Goal: Transaction & Acquisition: Purchase product/service

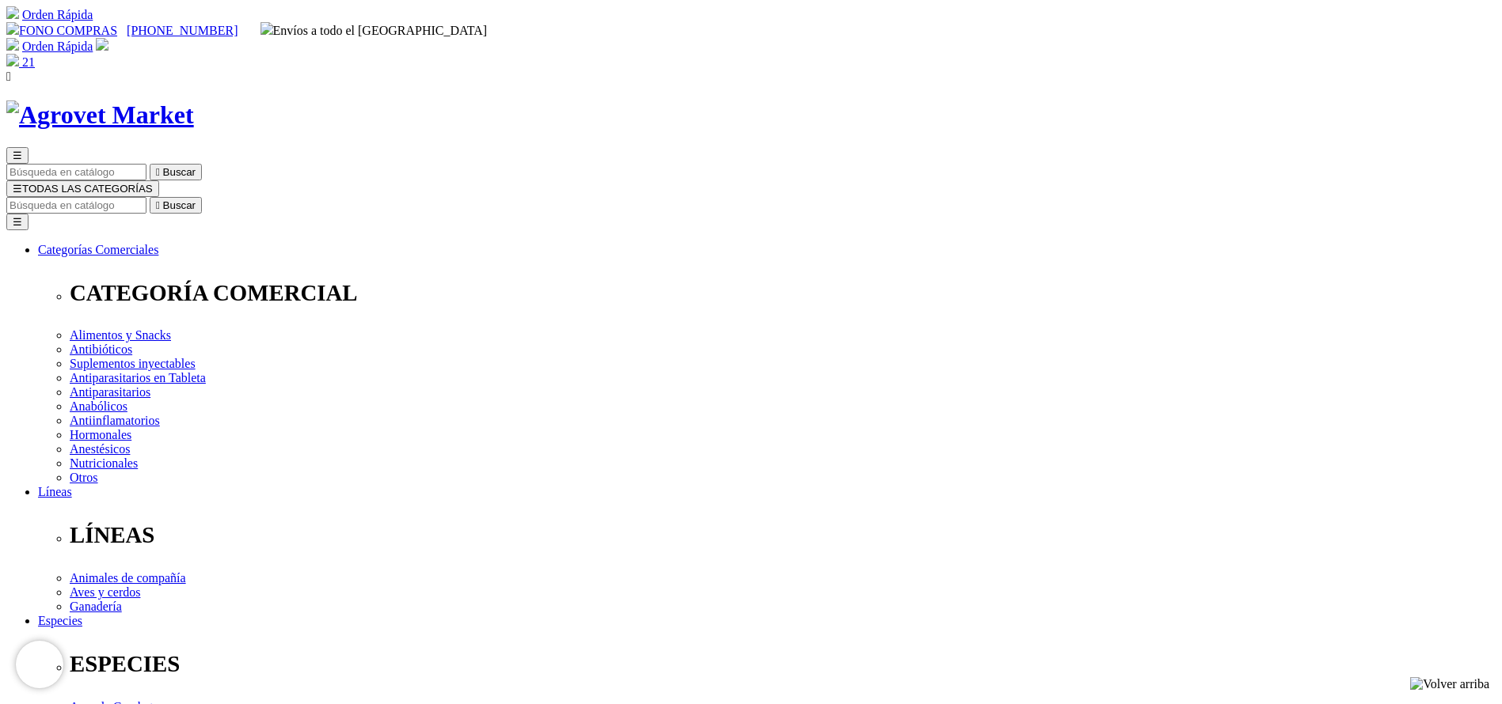
click at [35, 55] on link "21" at bounding box center [20, 61] width 28 height 13
type input "1"
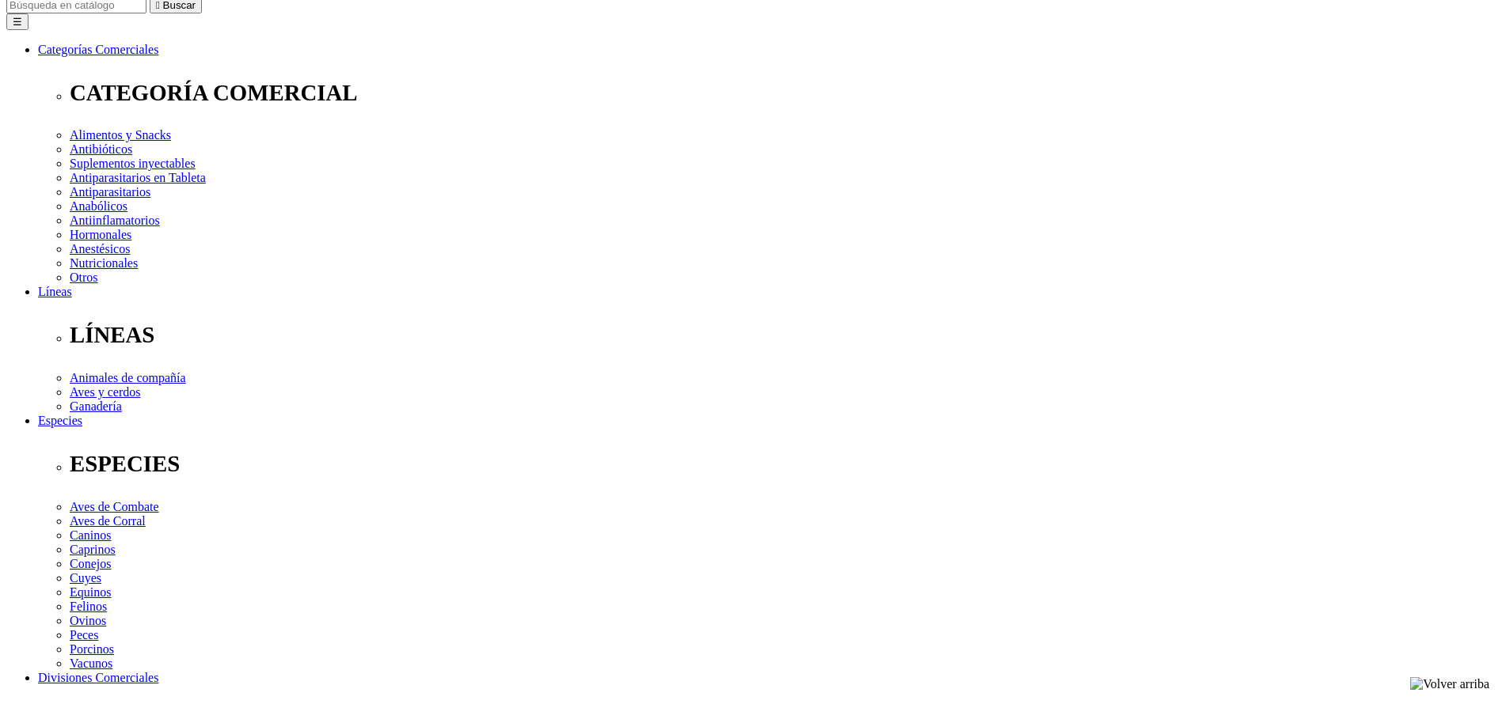
scroll to position [237, 0]
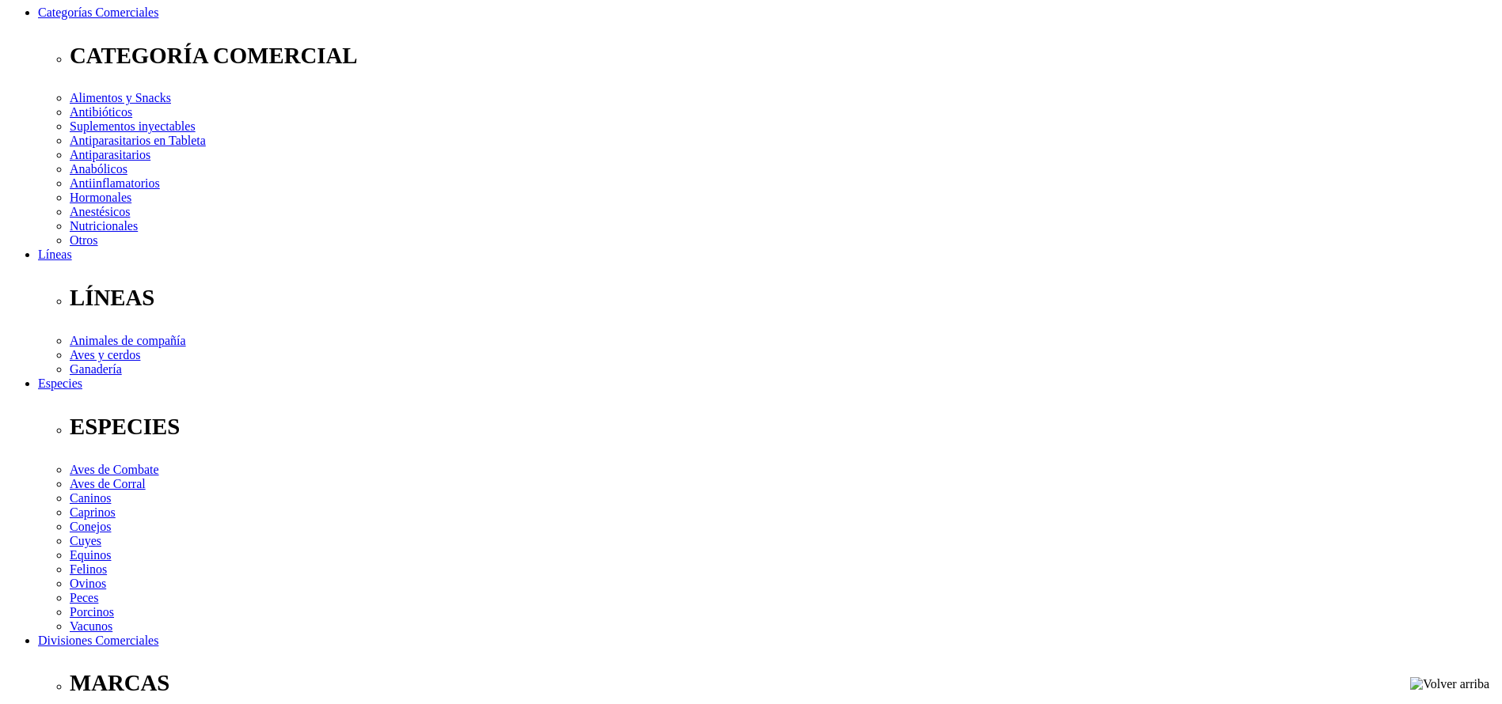
type input "1"
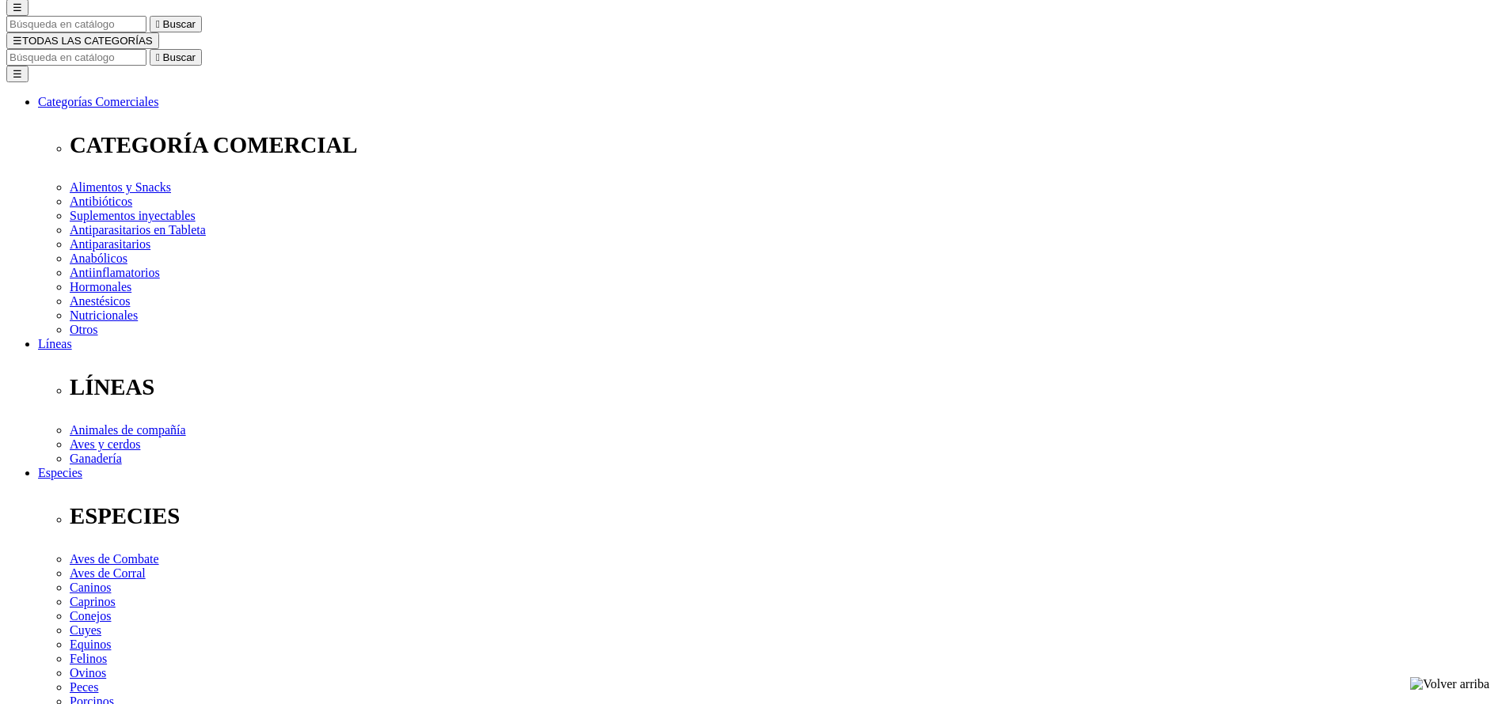
scroll to position [119, 0]
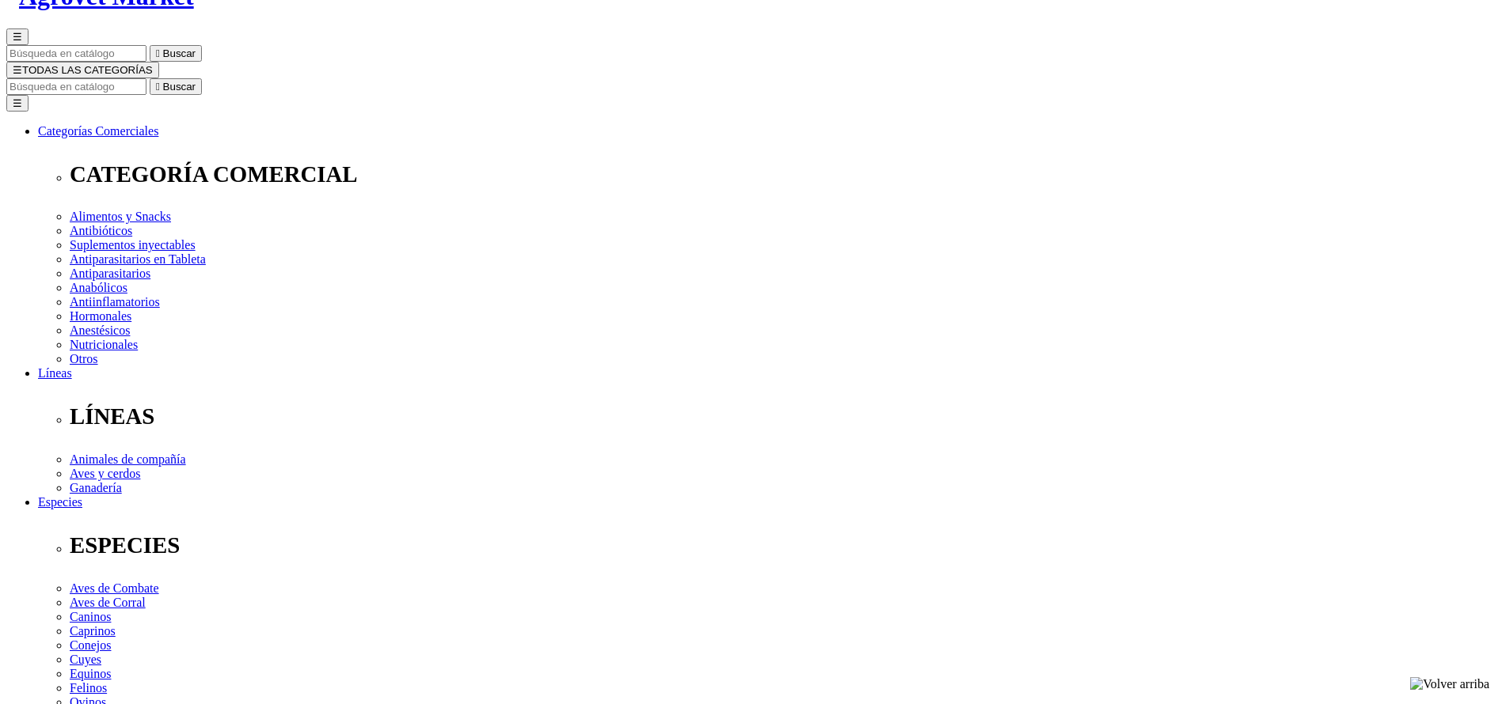
type input "1"
type input "2"
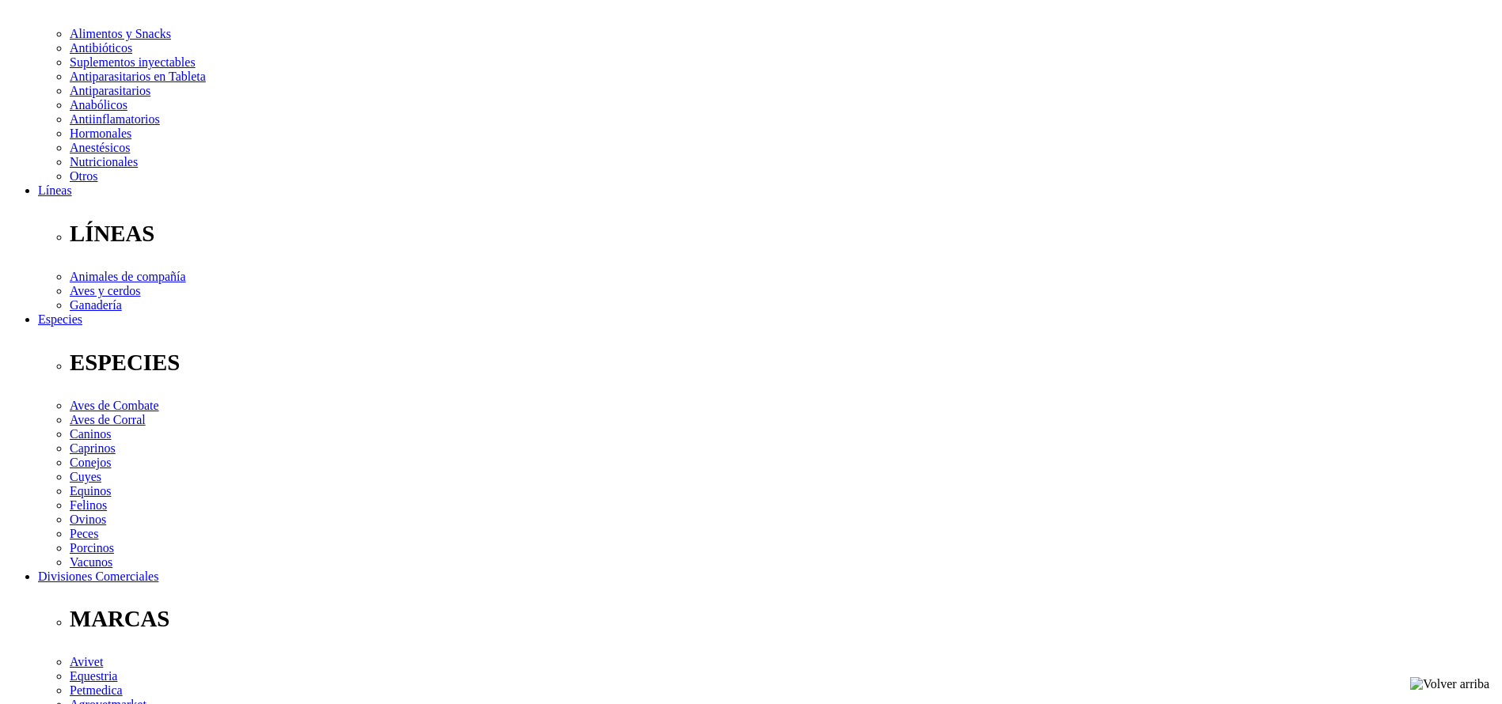
scroll to position [356, 0]
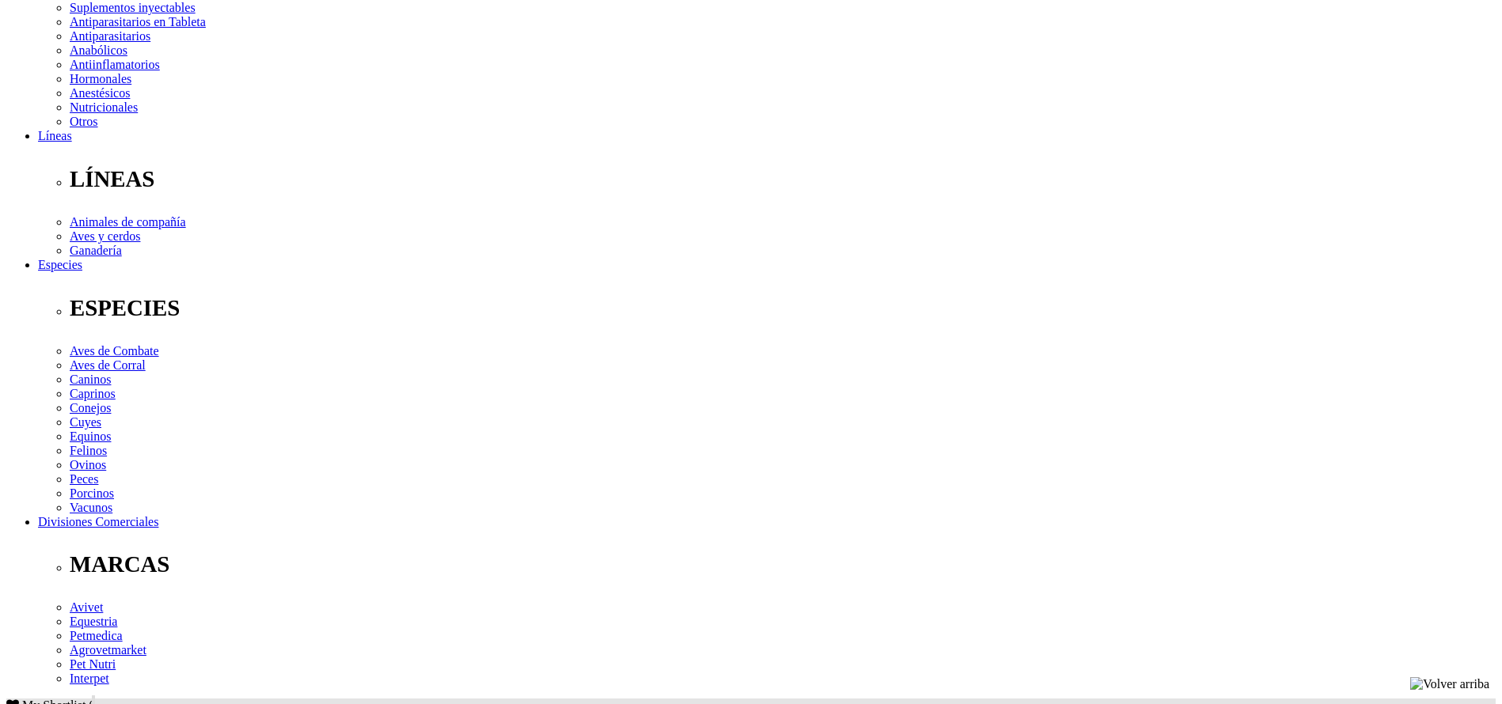
type input "1"
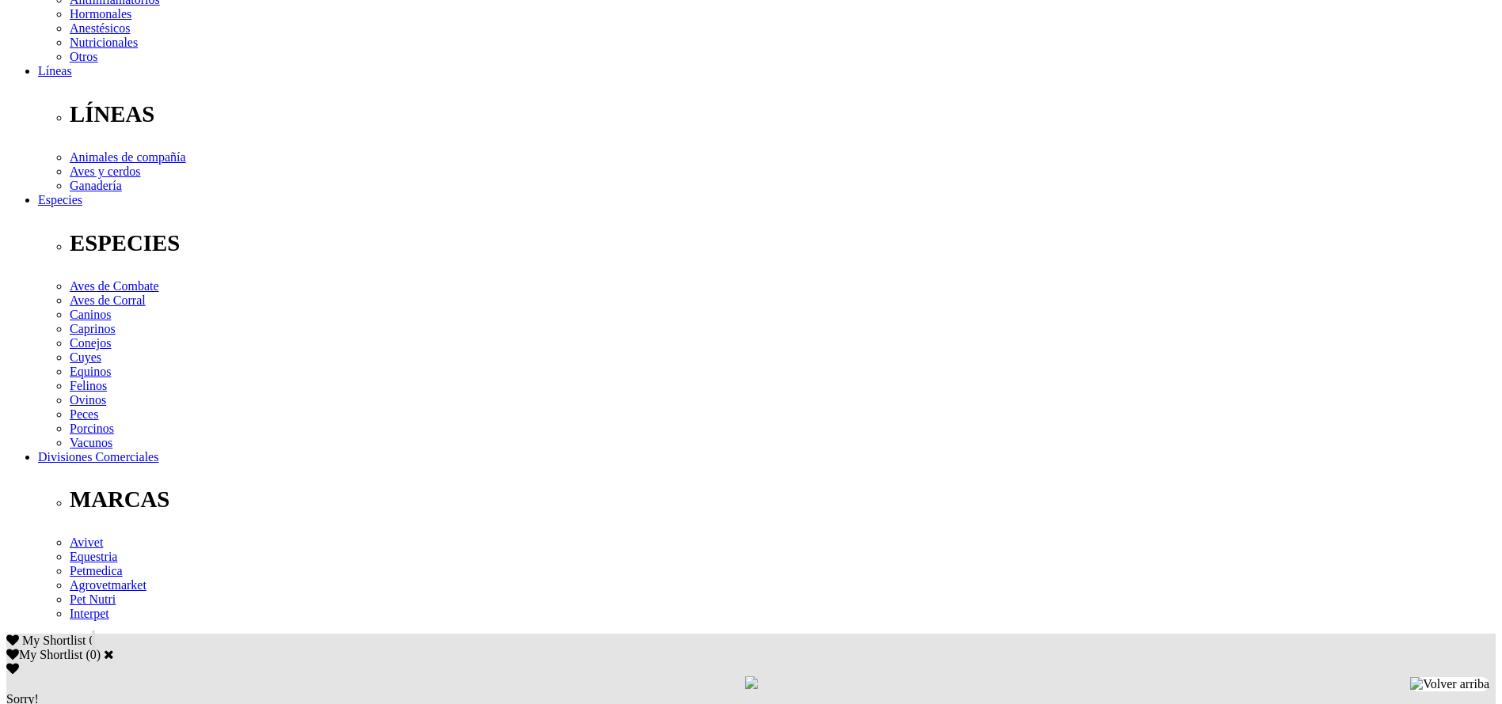
scroll to position [475, 0]
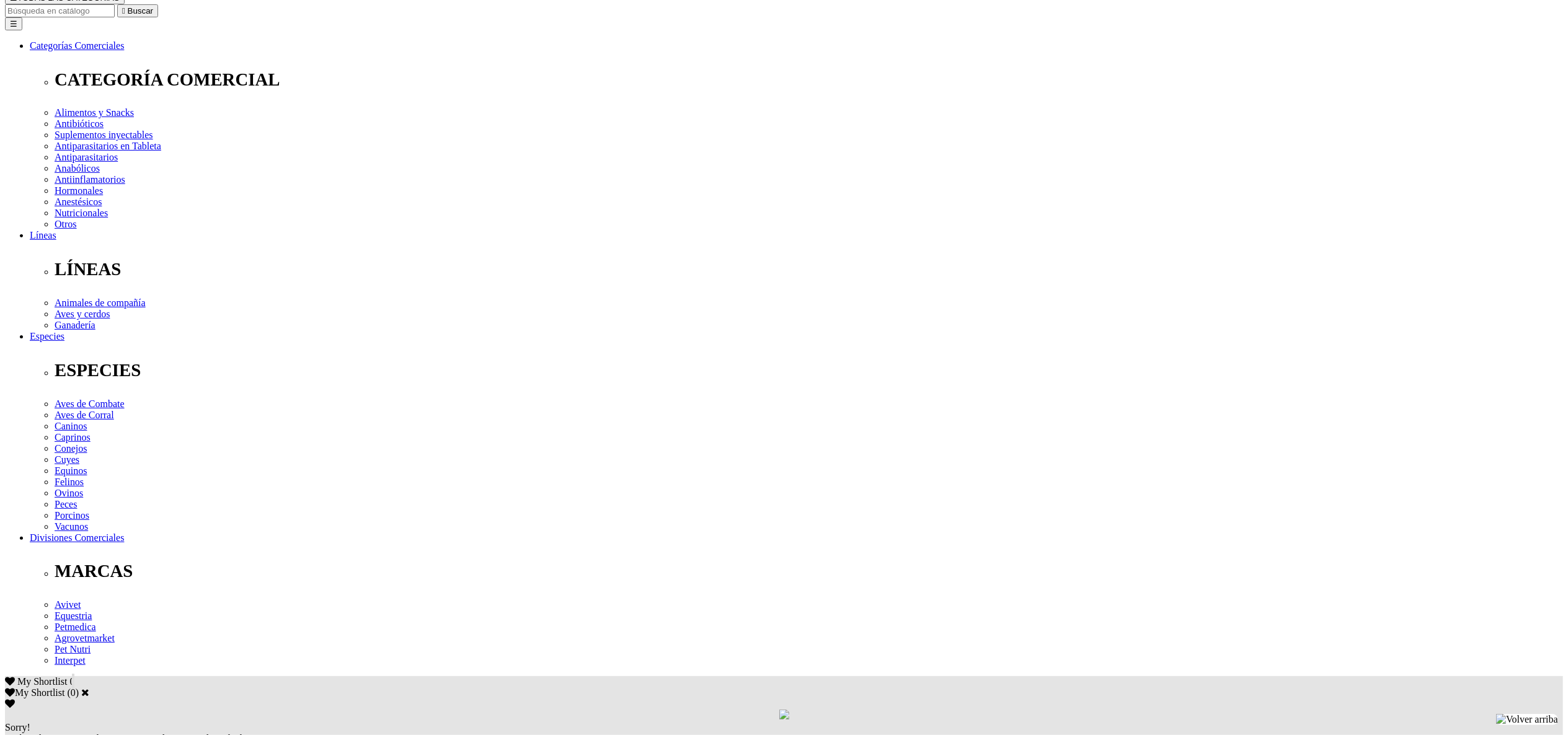
scroll to position [186, 0]
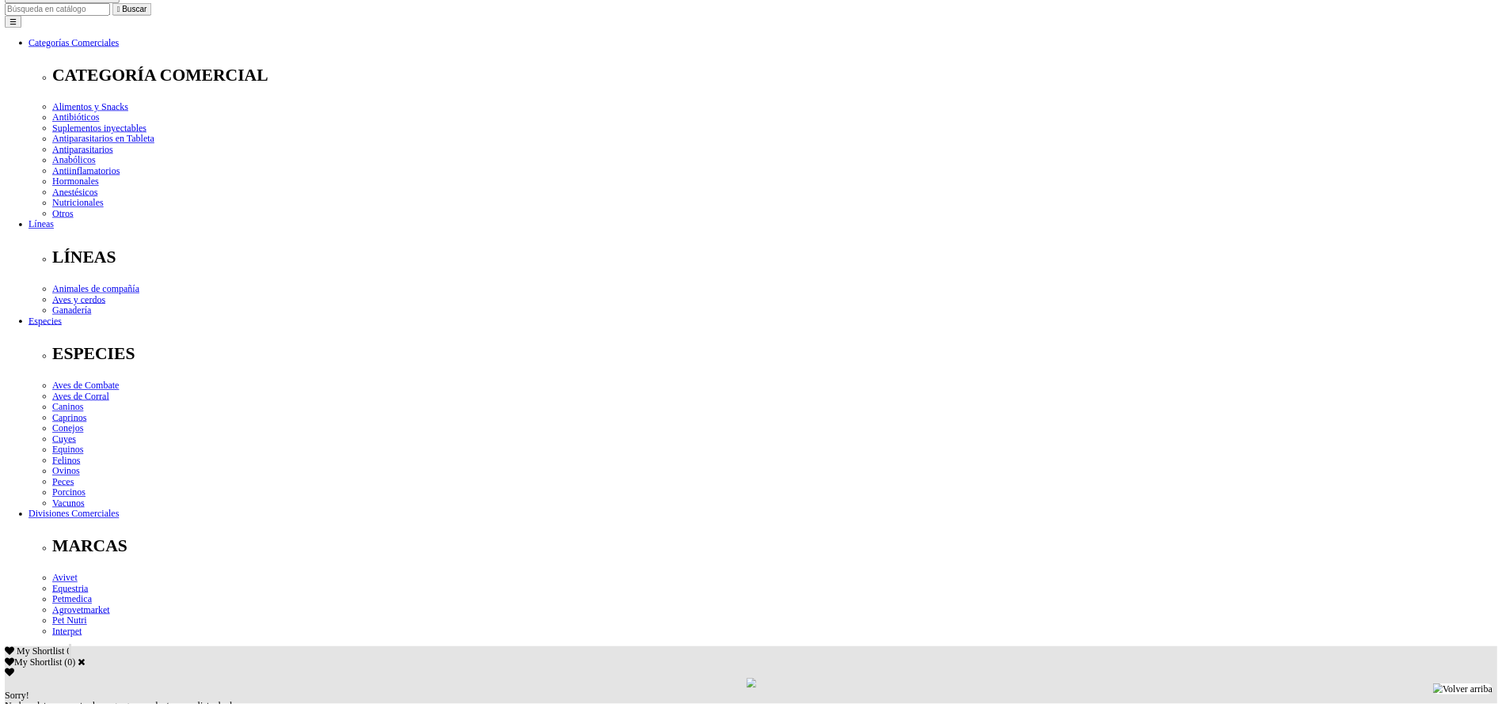
scroll to position [79, 0]
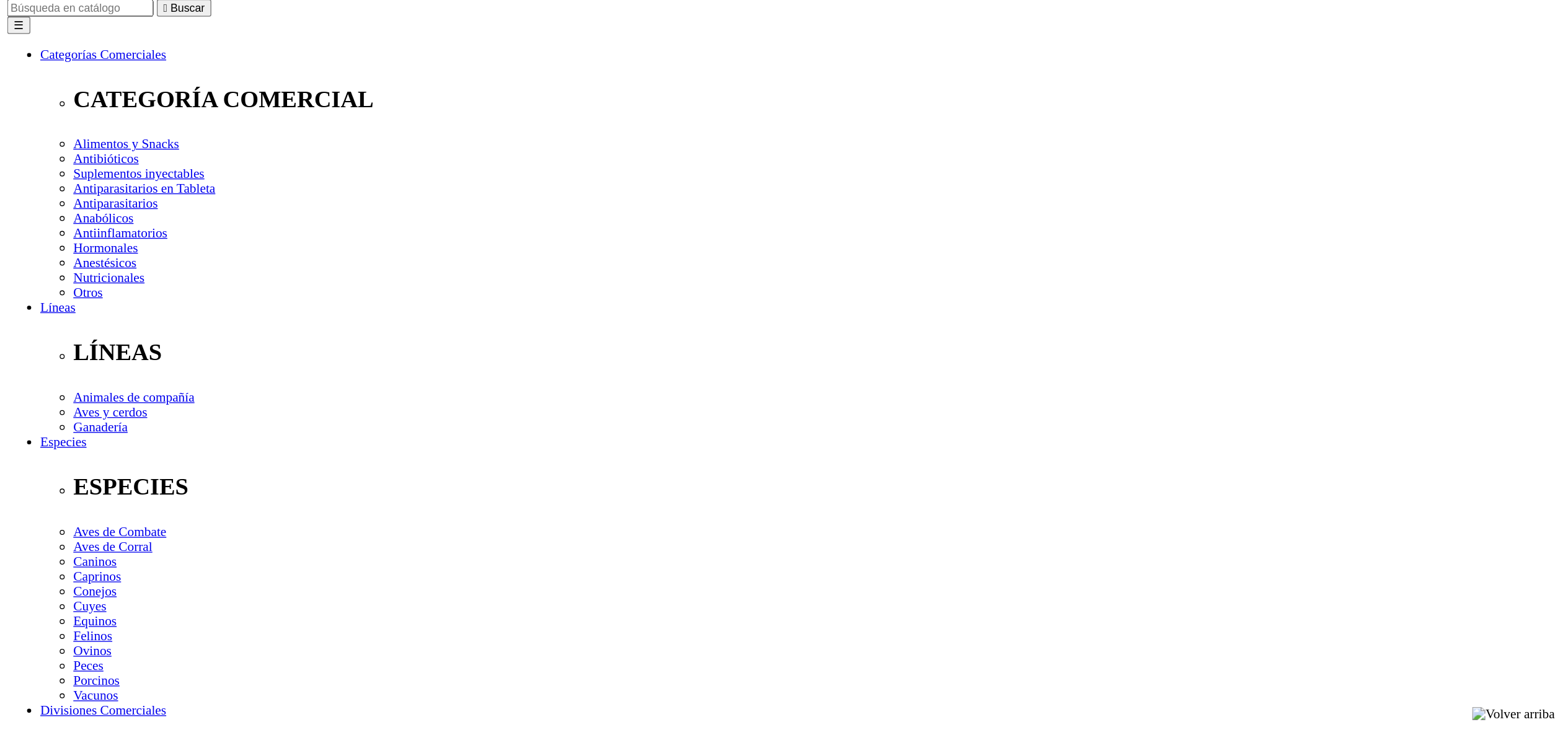
scroll to position [155, 0]
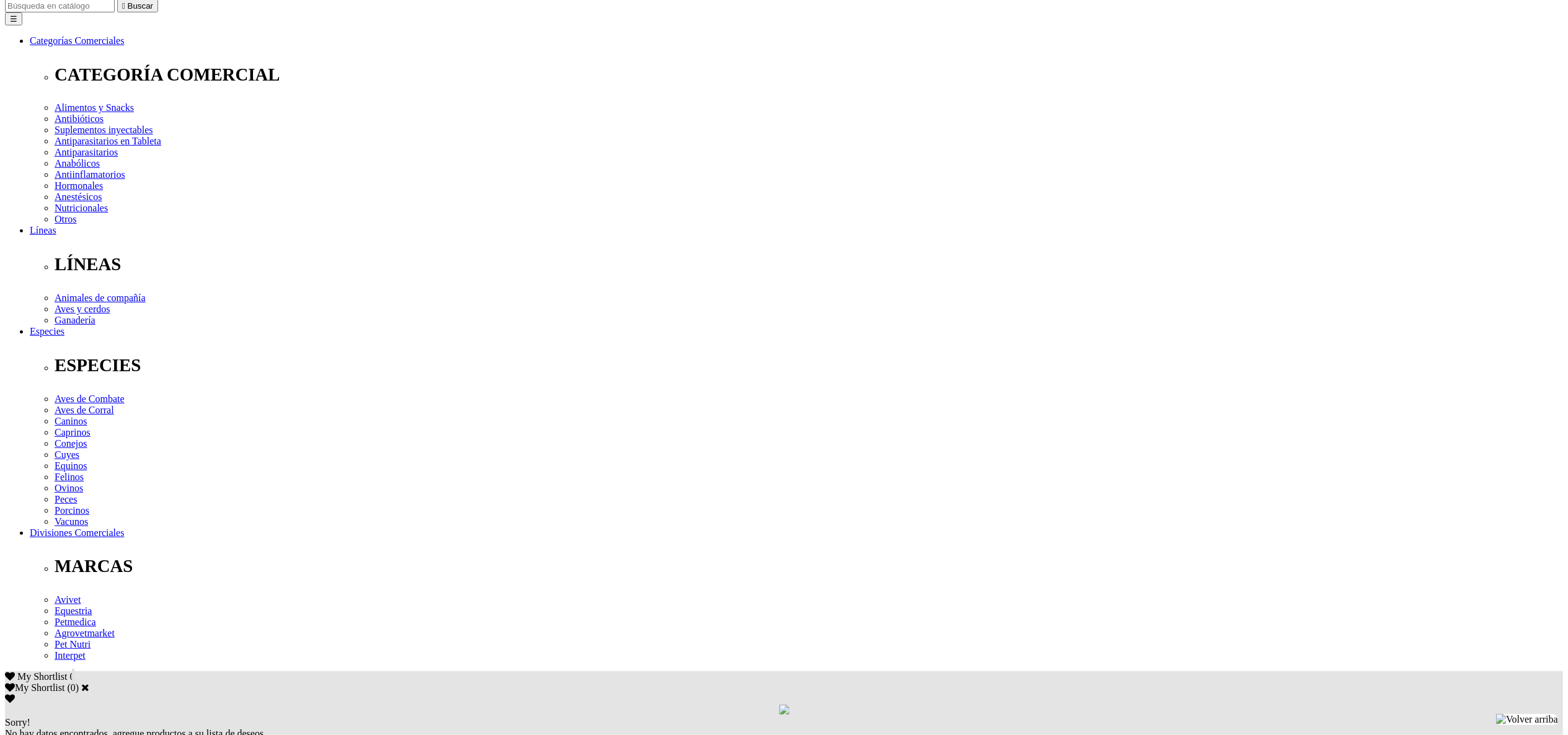
type input "3"
type input "1"
type input "2"
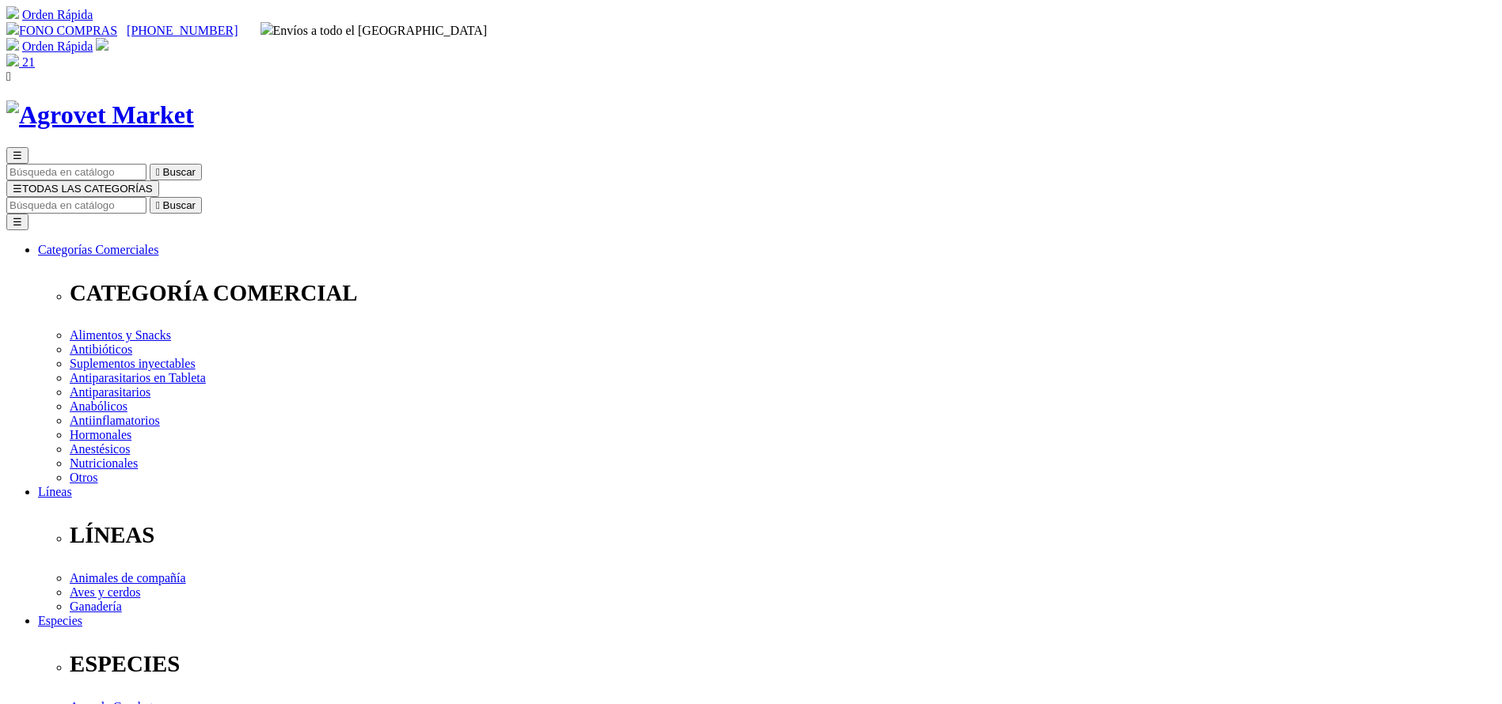
click at [146, 197] on input "Buscar" at bounding box center [76, 205] width 140 height 17
type input "imido"
click at [150, 197] on button " Buscar" at bounding box center [176, 205] width 52 height 17
click at [146, 197] on input "Buscar" at bounding box center [76, 205] width 140 height 17
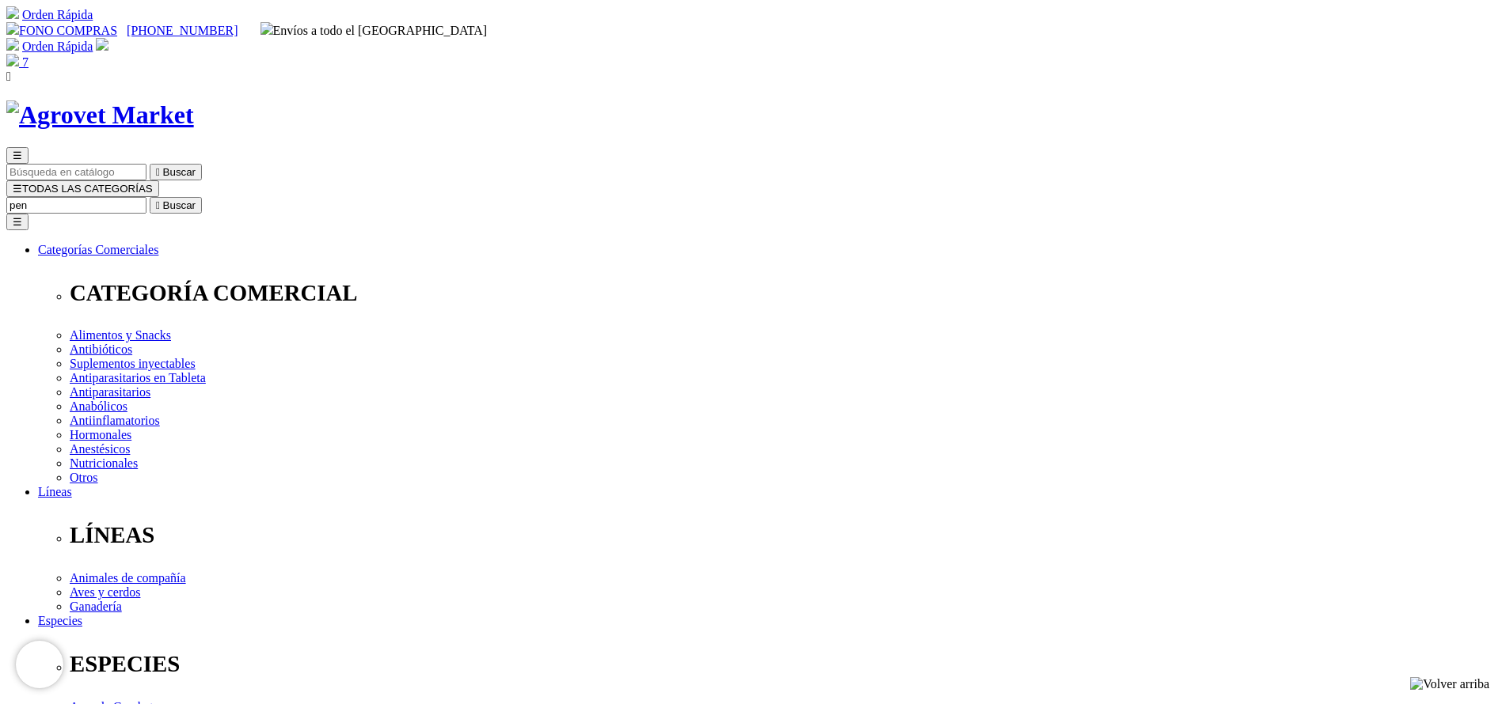
type input "pen"
click at [150, 197] on button " Buscar" at bounding box center [176, 205] width 52 height 17
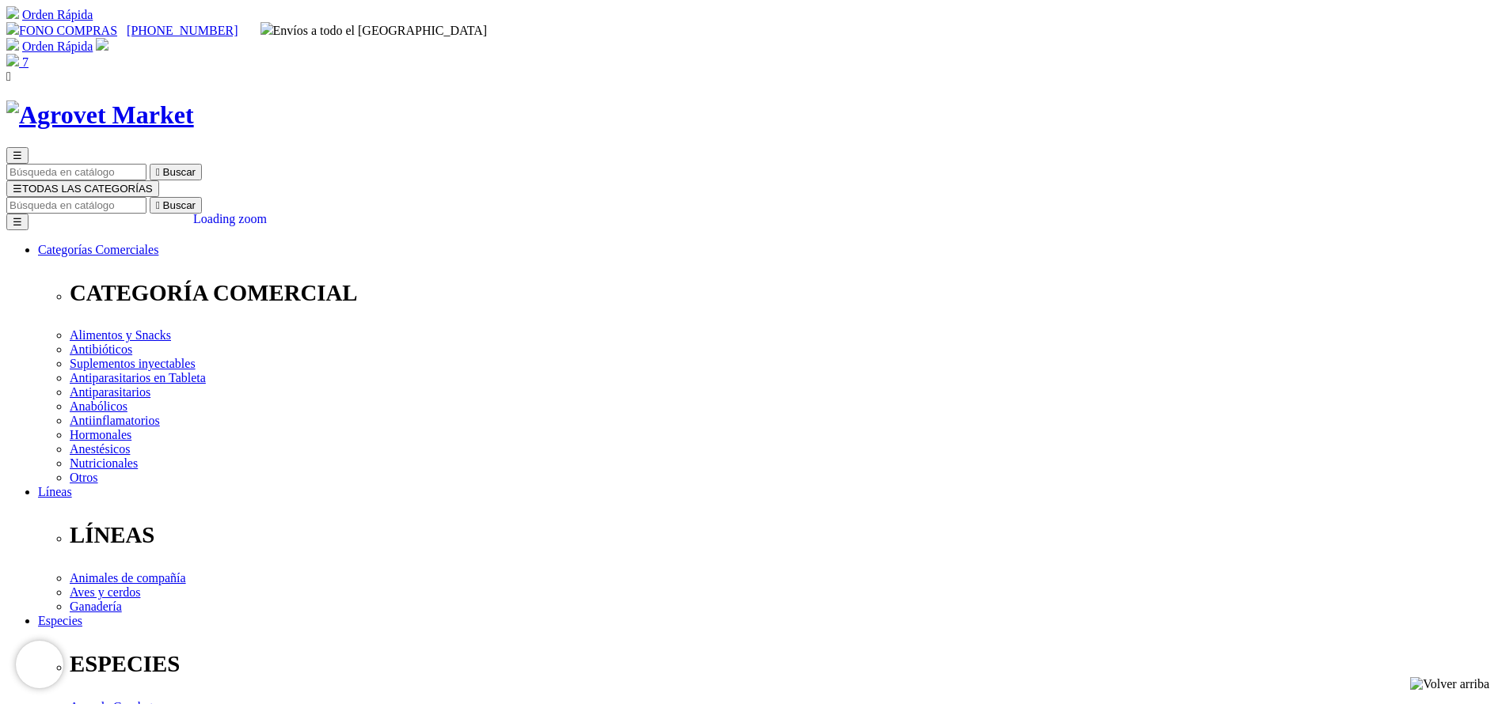
radio input "true"
select select "98"
drag, startPoint x: 762, startPoint y: 324, endPoint x: 884, endPoint y: 324, distance: 121.9
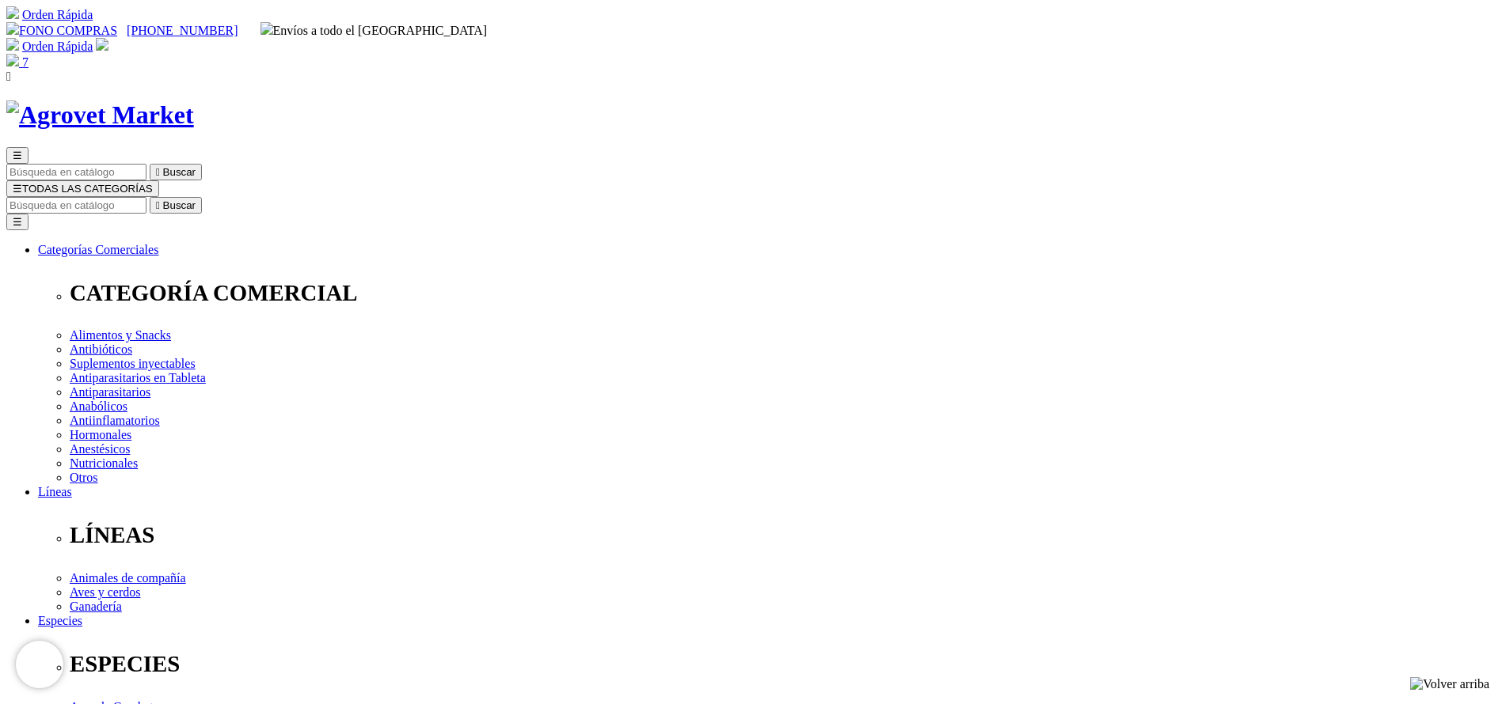
click at [19, 54] on img at bounding box center [12, 60] width 13 height 13
click at [146, 197] on input "Buscar" at bounding box center [76, 205] width 140 height 17
type input "bovi"
click at [150, 197] on button " Buscar" at bounding box center [176, 205] width 52 height 17
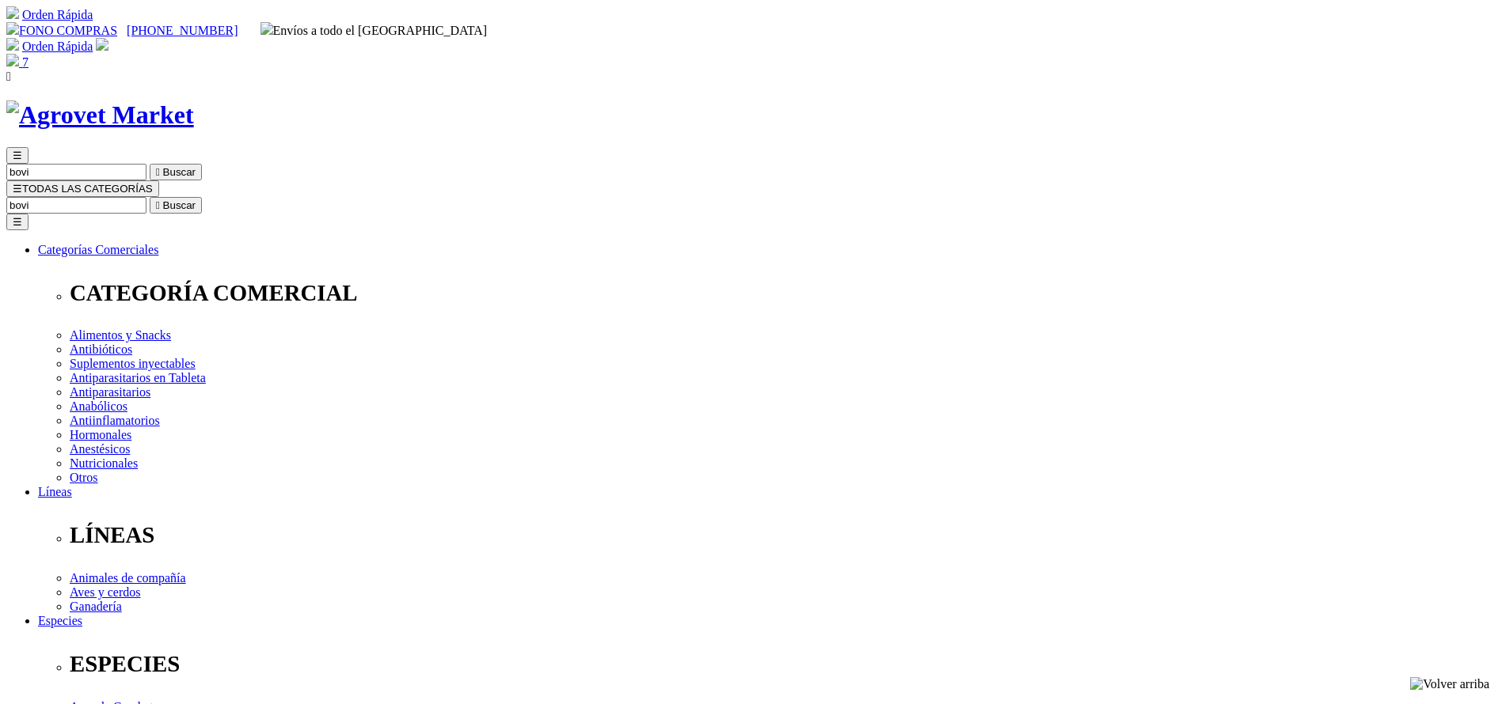
copy div "Bovimec®"
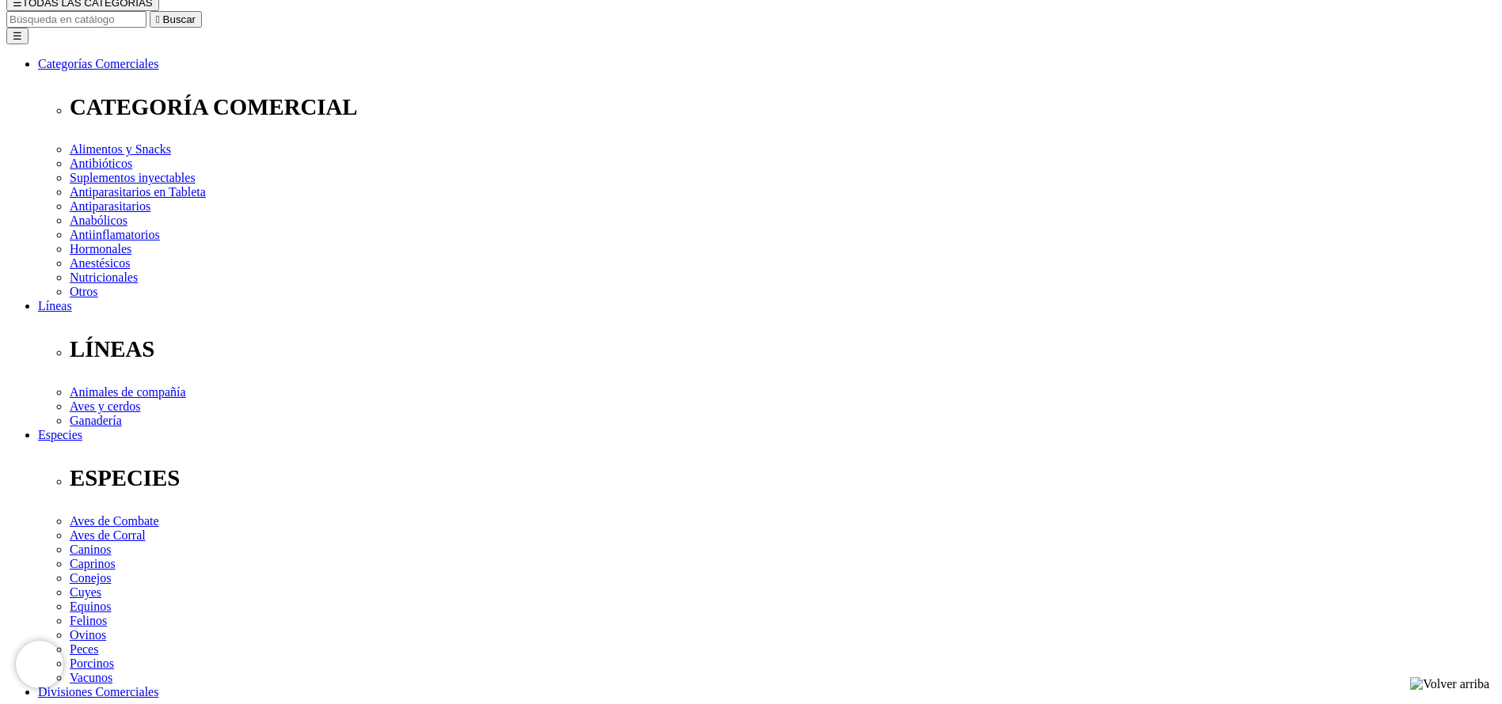
scroll to position [475, 0]
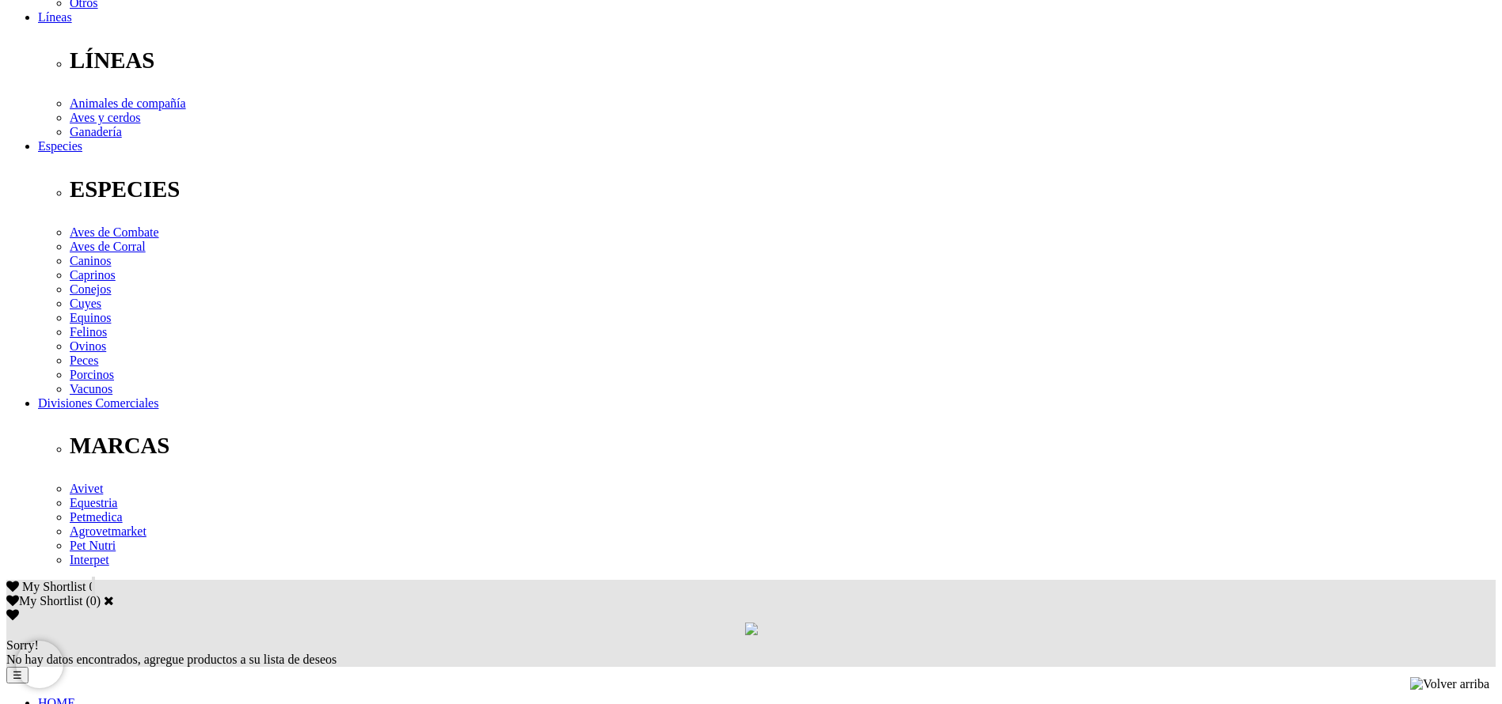
copy div "Tratamiento y control de parásitos internos (nematodos gastrointestinales,pulmo…"
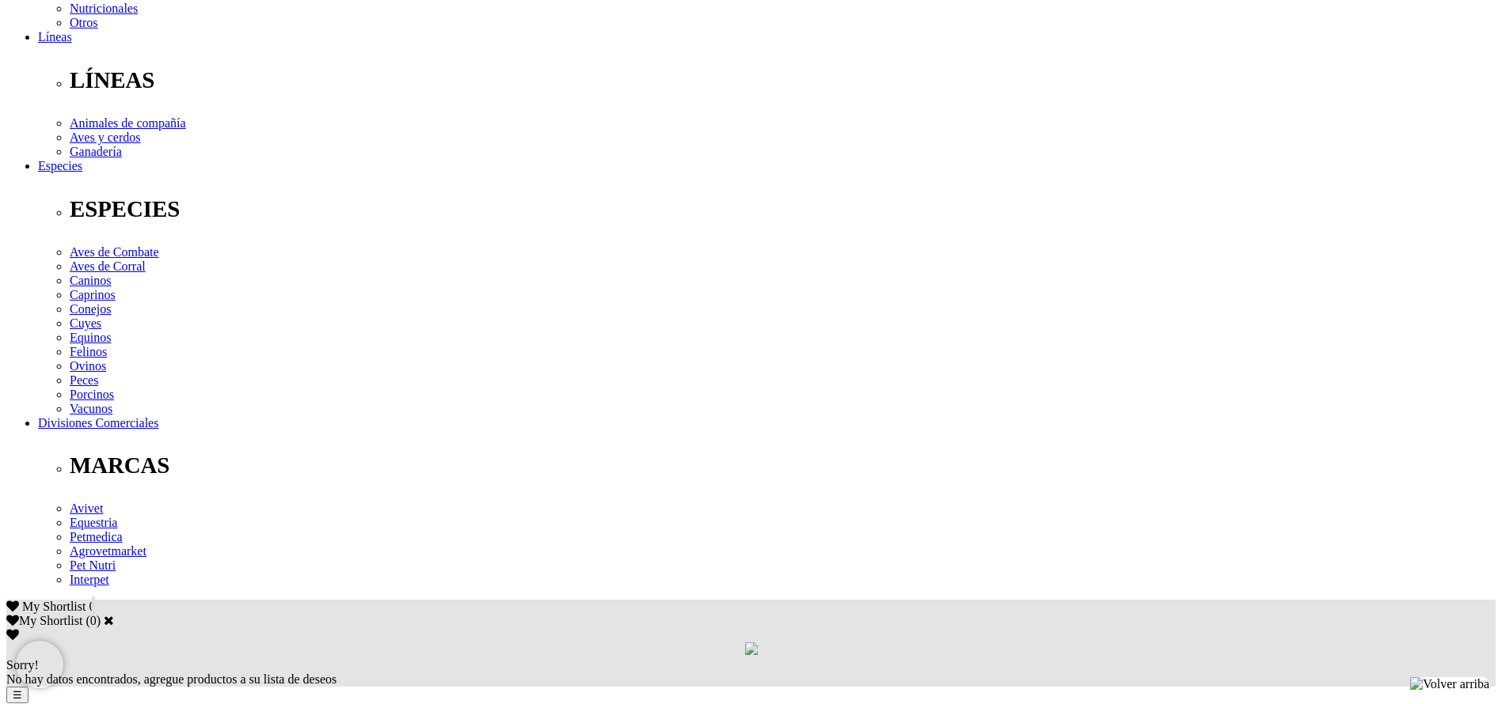
scroll to position [0, 0]
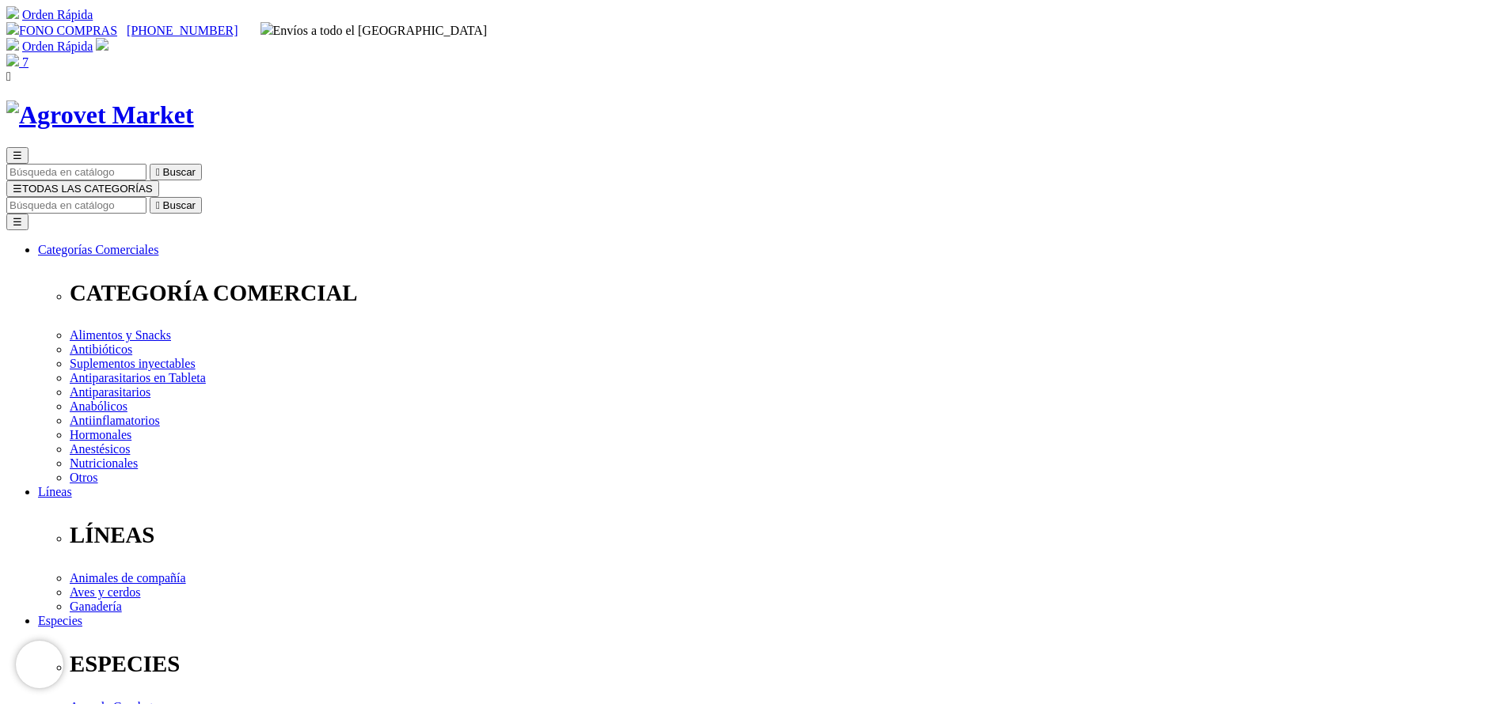
click at [146, 197] on input "Buscar" at bounding box center [76, 205] width 140 height 17
paste input "Probiolyte"
type input "Probiolyte"
click at [150, 197] on button " Buscar" at bounding box center [176, 205] width 52 height 17
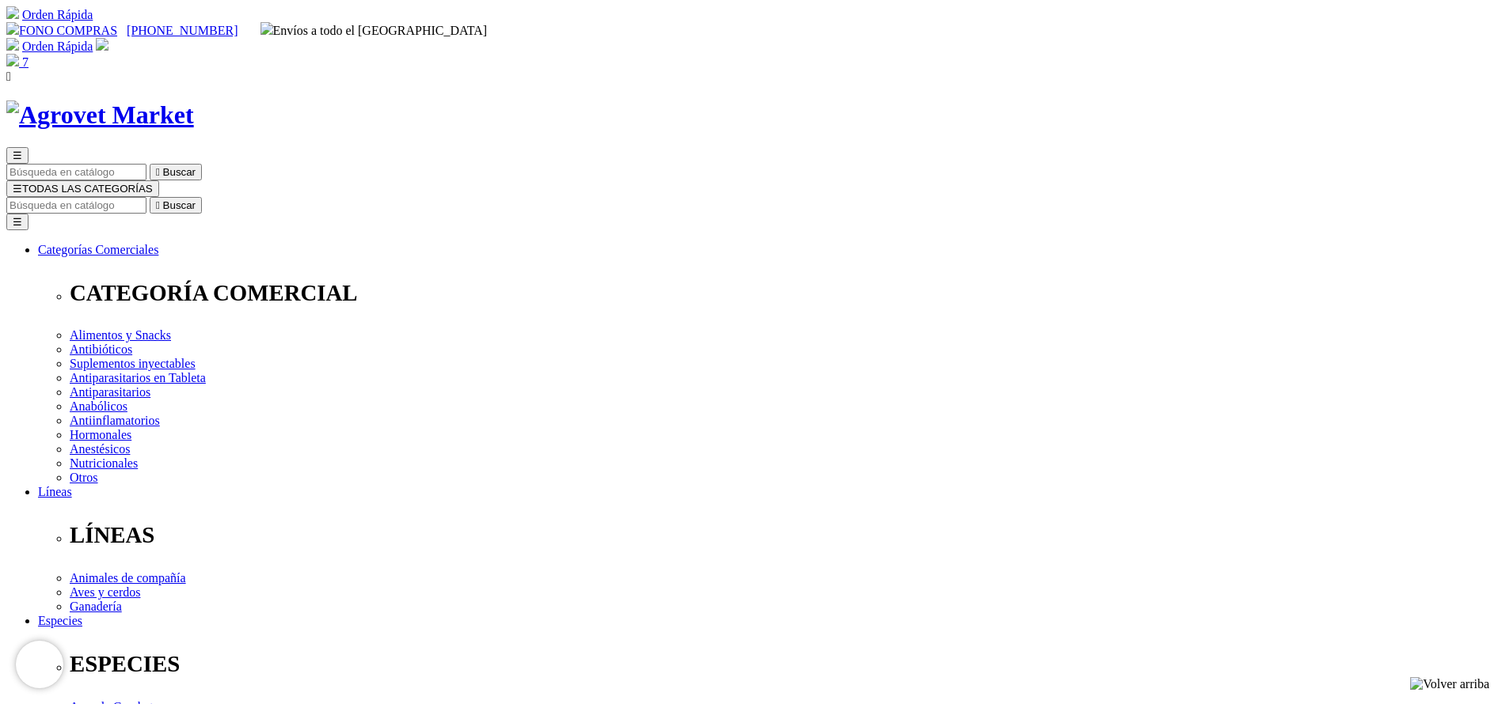
select select "74"
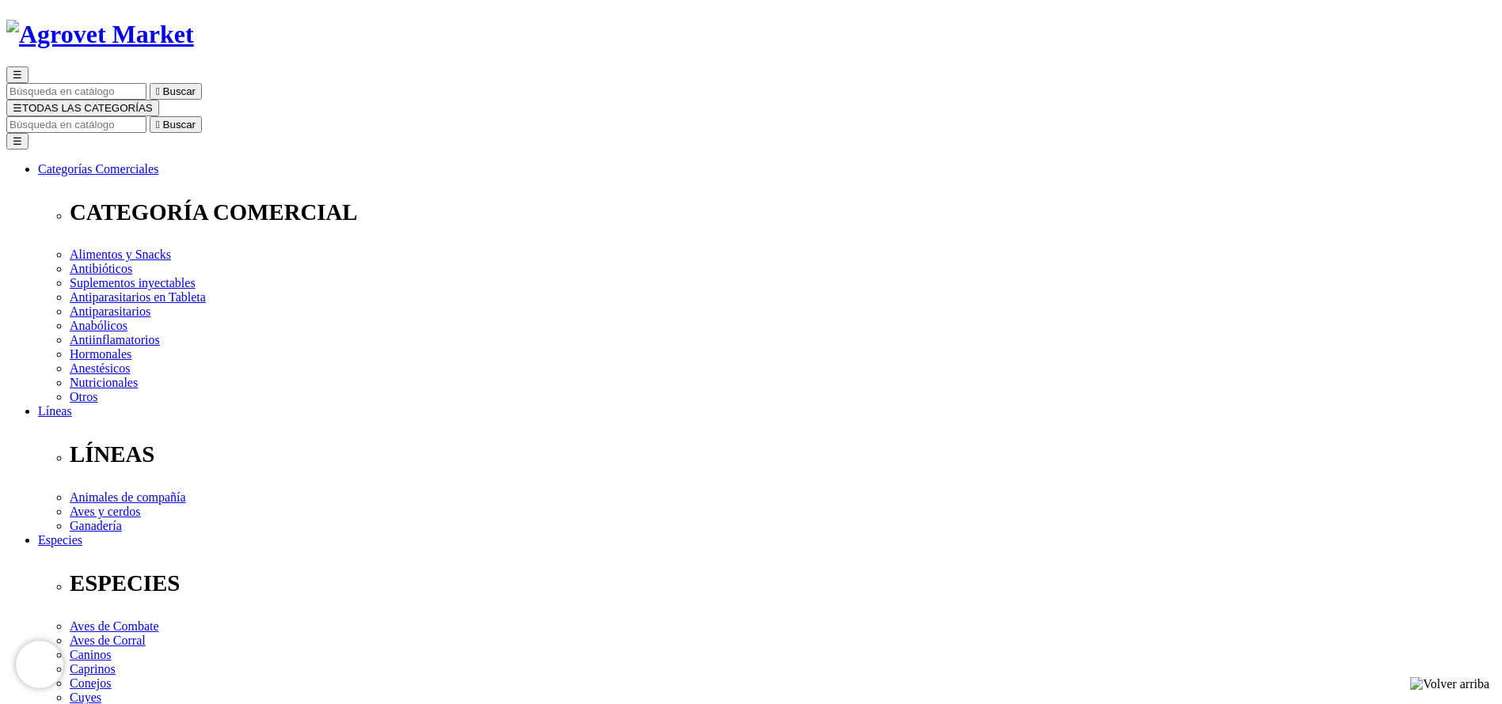
scroll to position [119, 0]
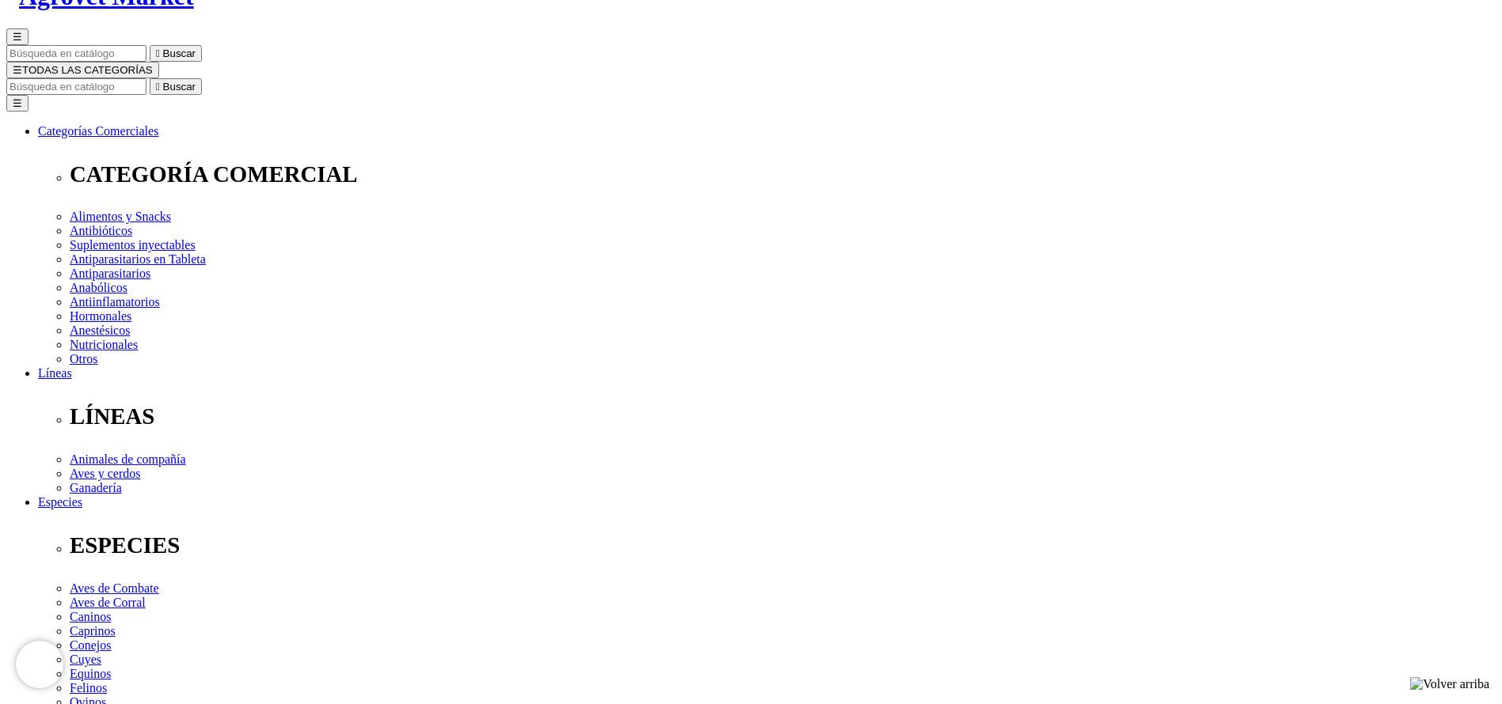
select select "74"
drag, startPoint x: 821, startPoint y: 500, endPoint x: 832, endPoint y: 499, distance: 11.2
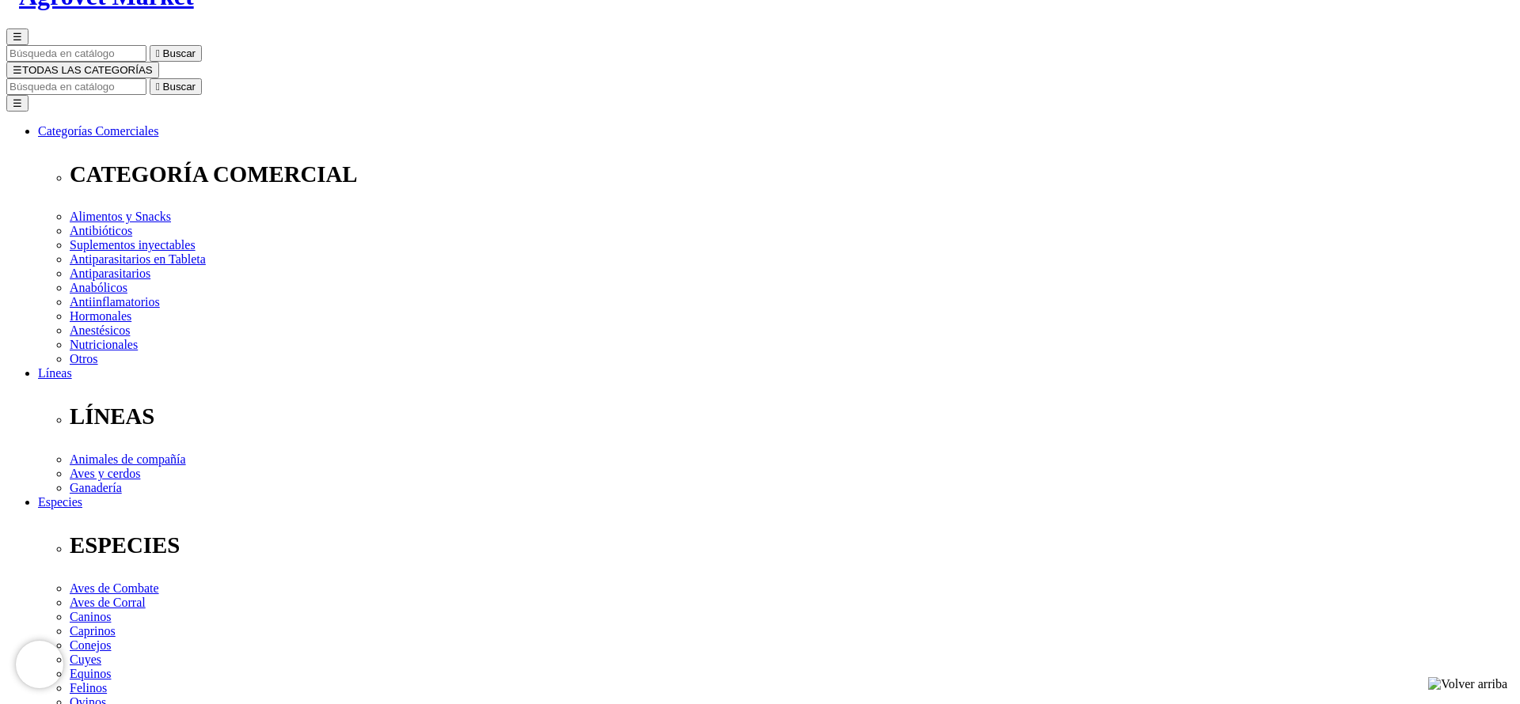
select select "74"
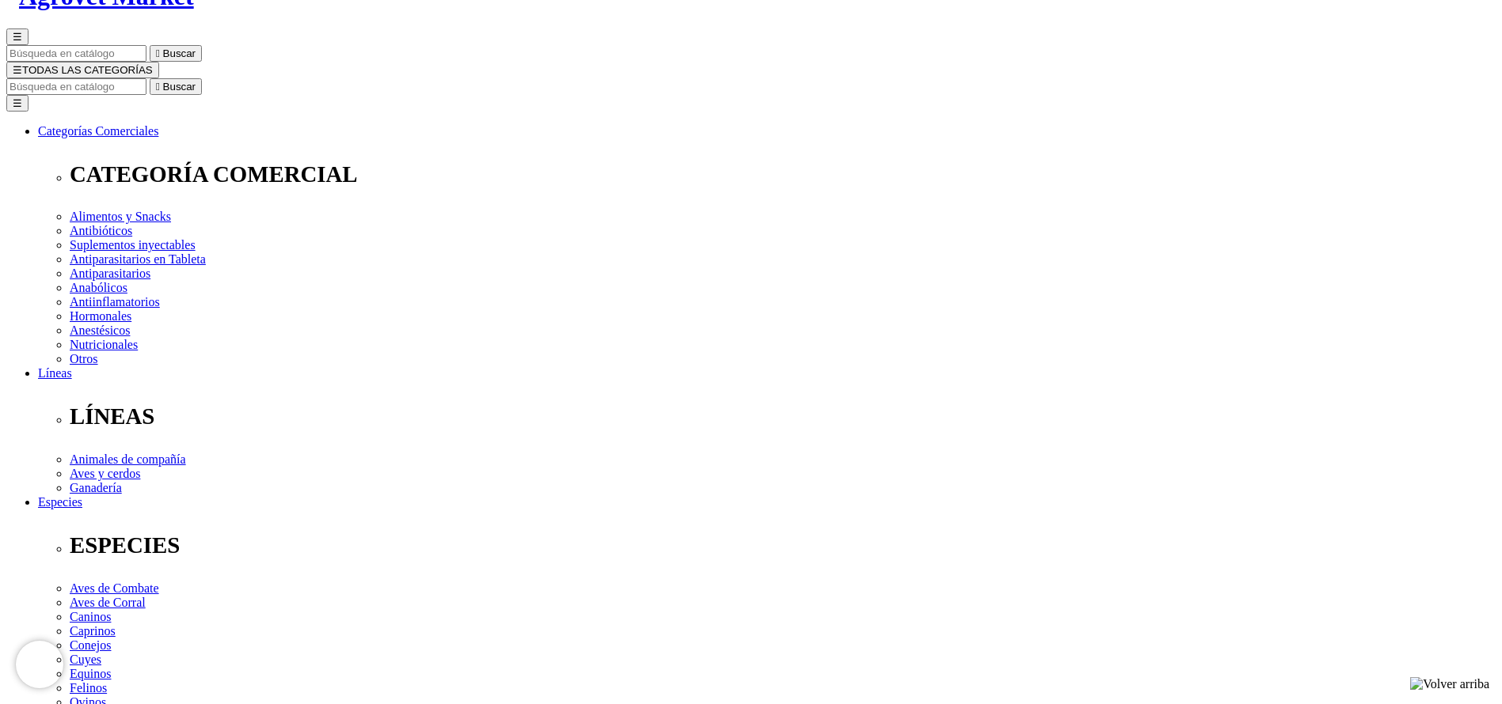
select select "2"
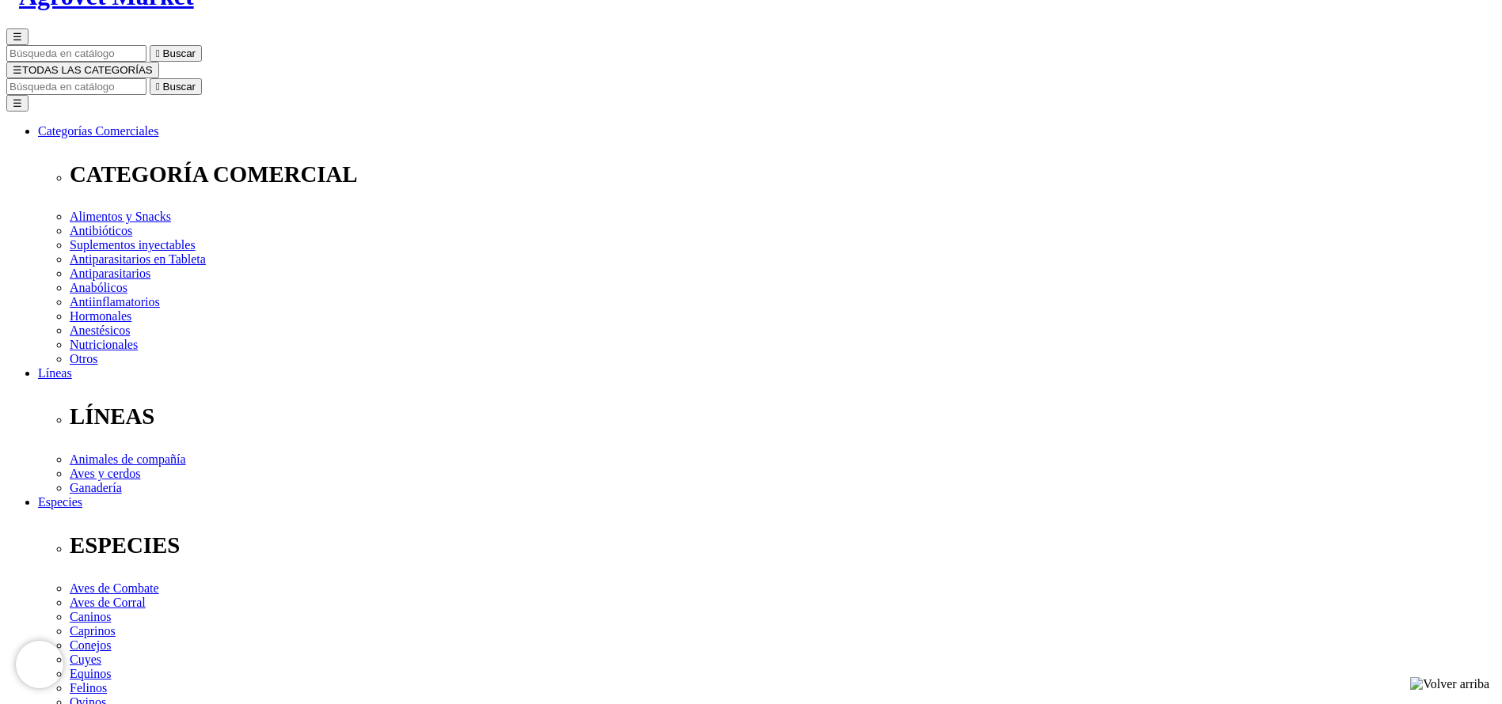
select select "3"
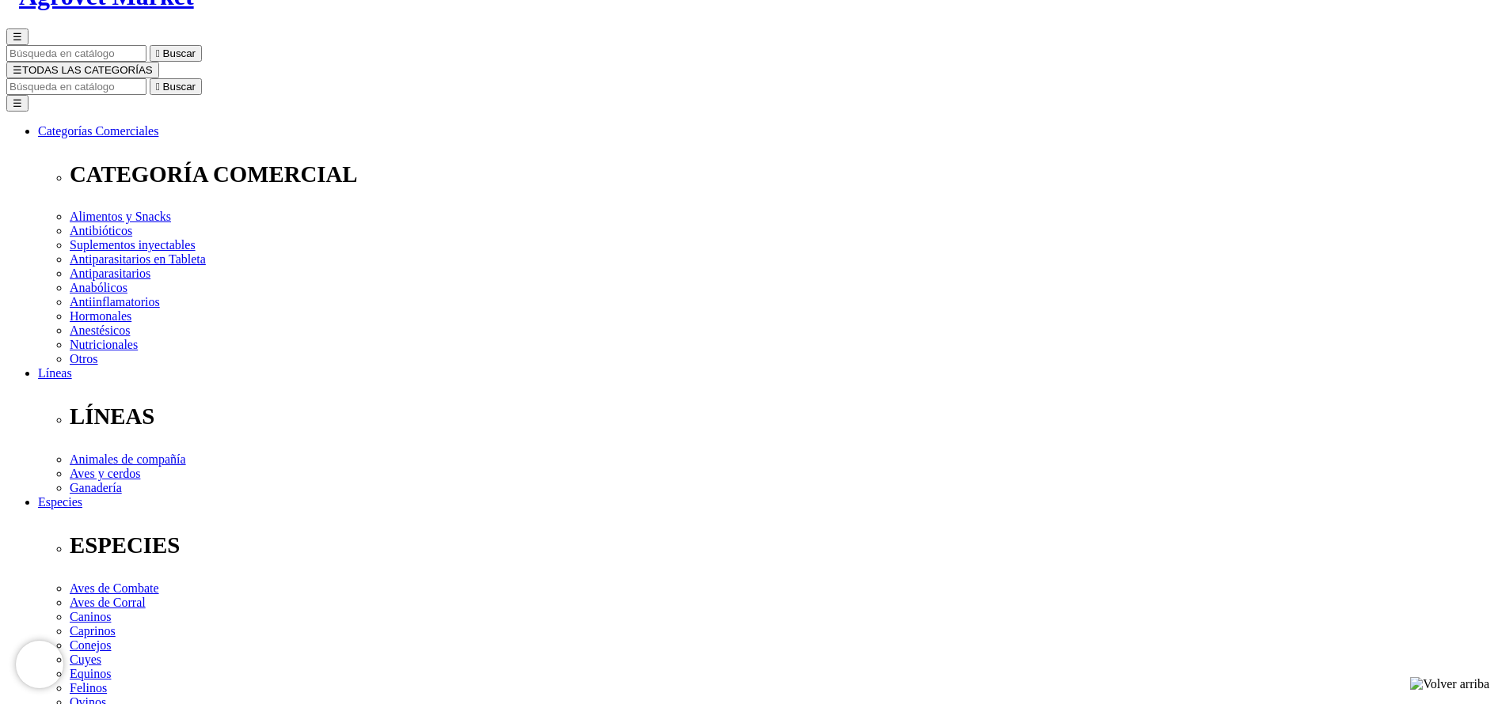
select select "3"
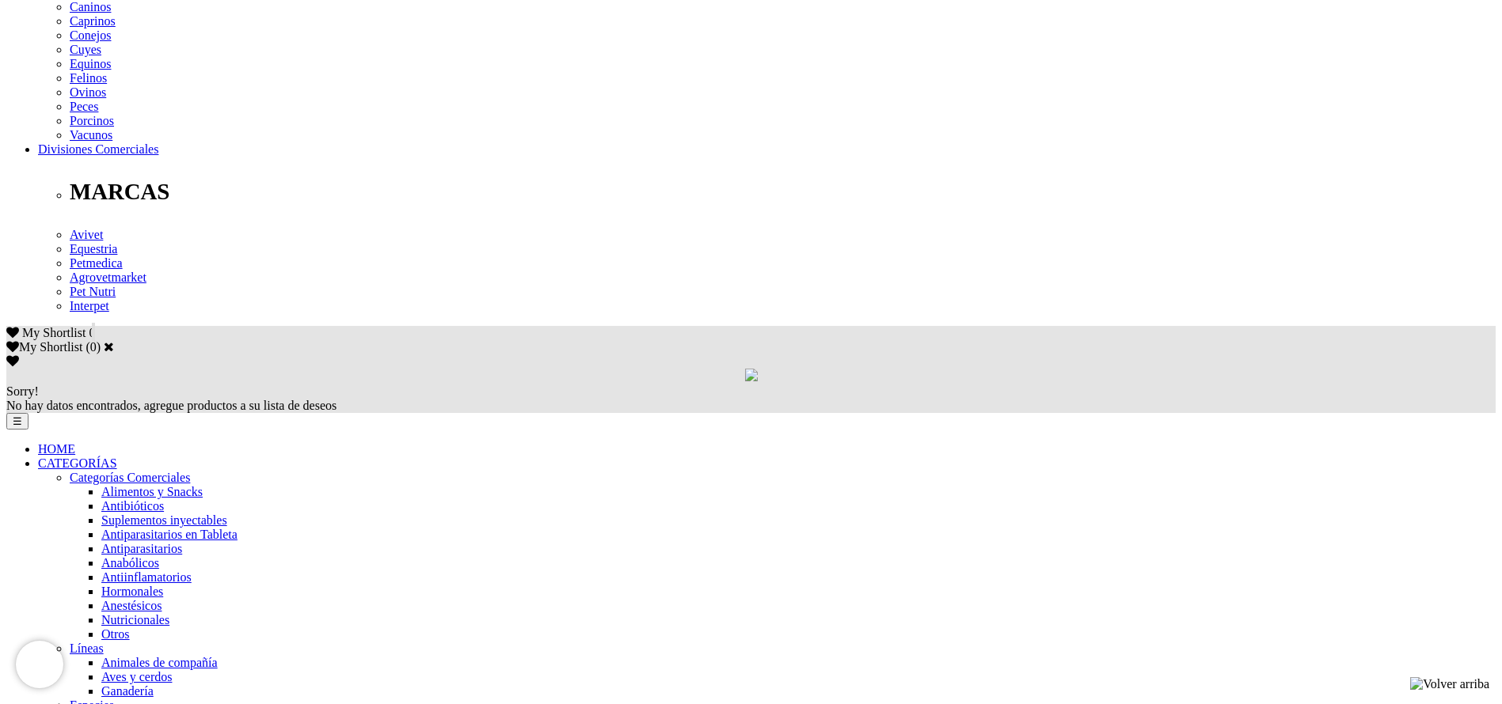
scroll to position [831, 0]
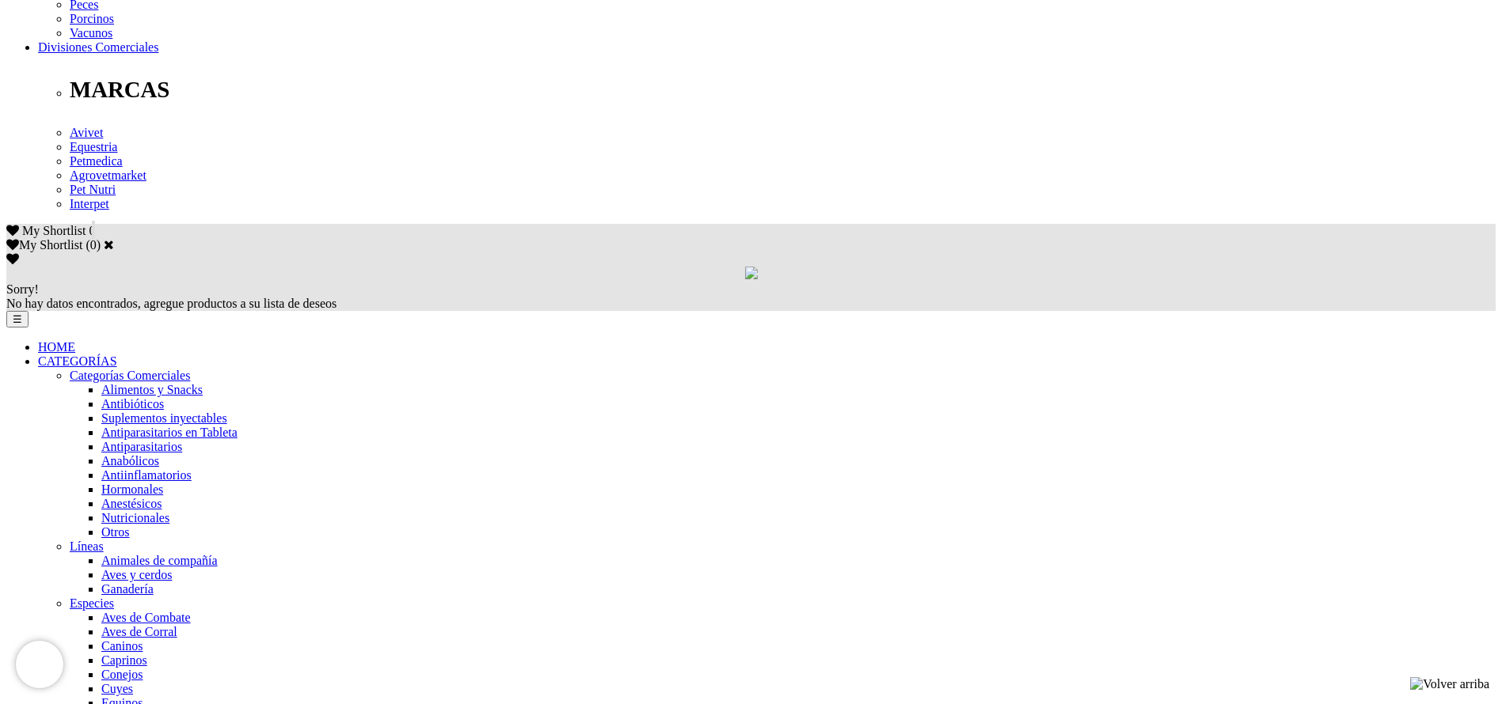
type input "1"
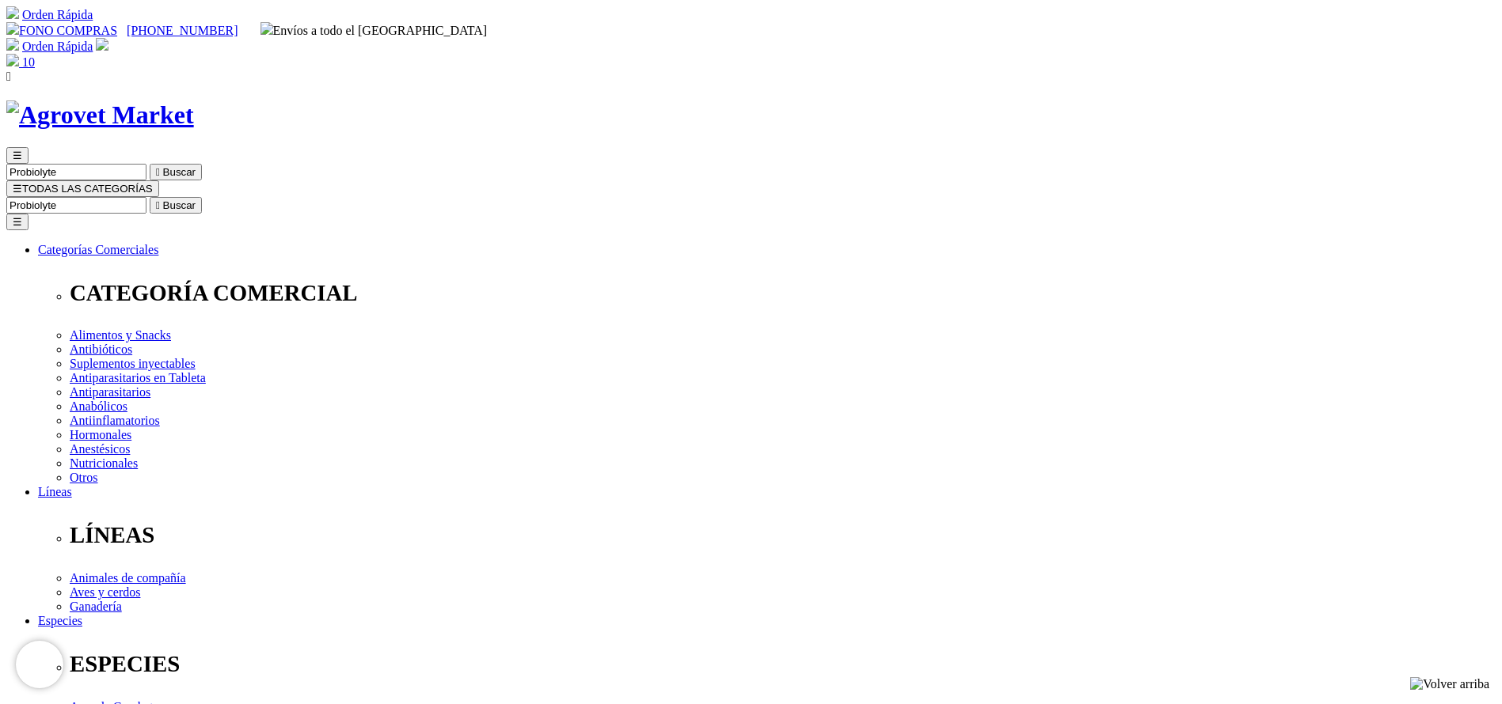
drag, startPoint x: 757, startPoint y: 325, endPoint x: 818, endPoint y: 325, distance: 61.7
copy span "S/106.20"
click at [146, 197] on input "Buscar" at bounding box center [76, 205] width 140 height 17
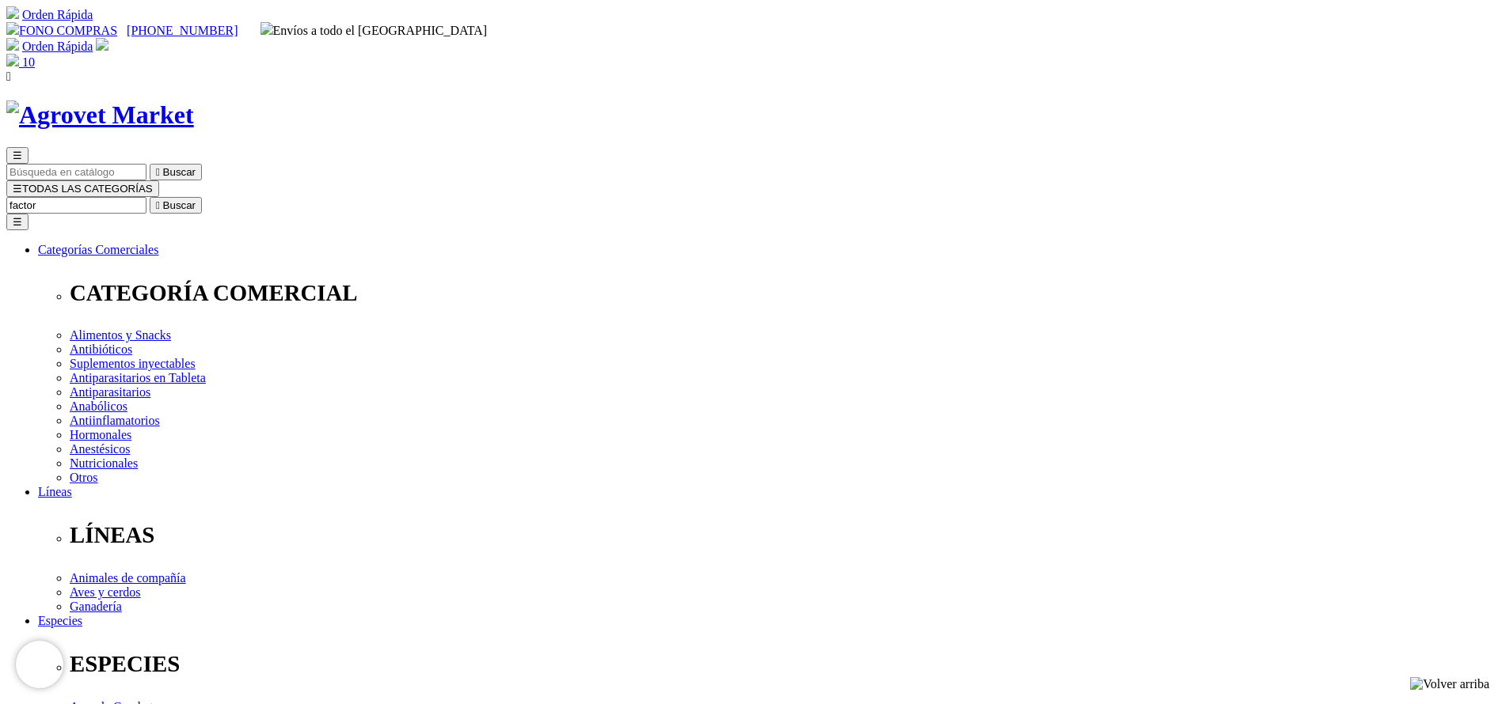
type input "factor"
click at [150, 197] on button " Buscar" at bounding box center [176, 205] width 52 height 17
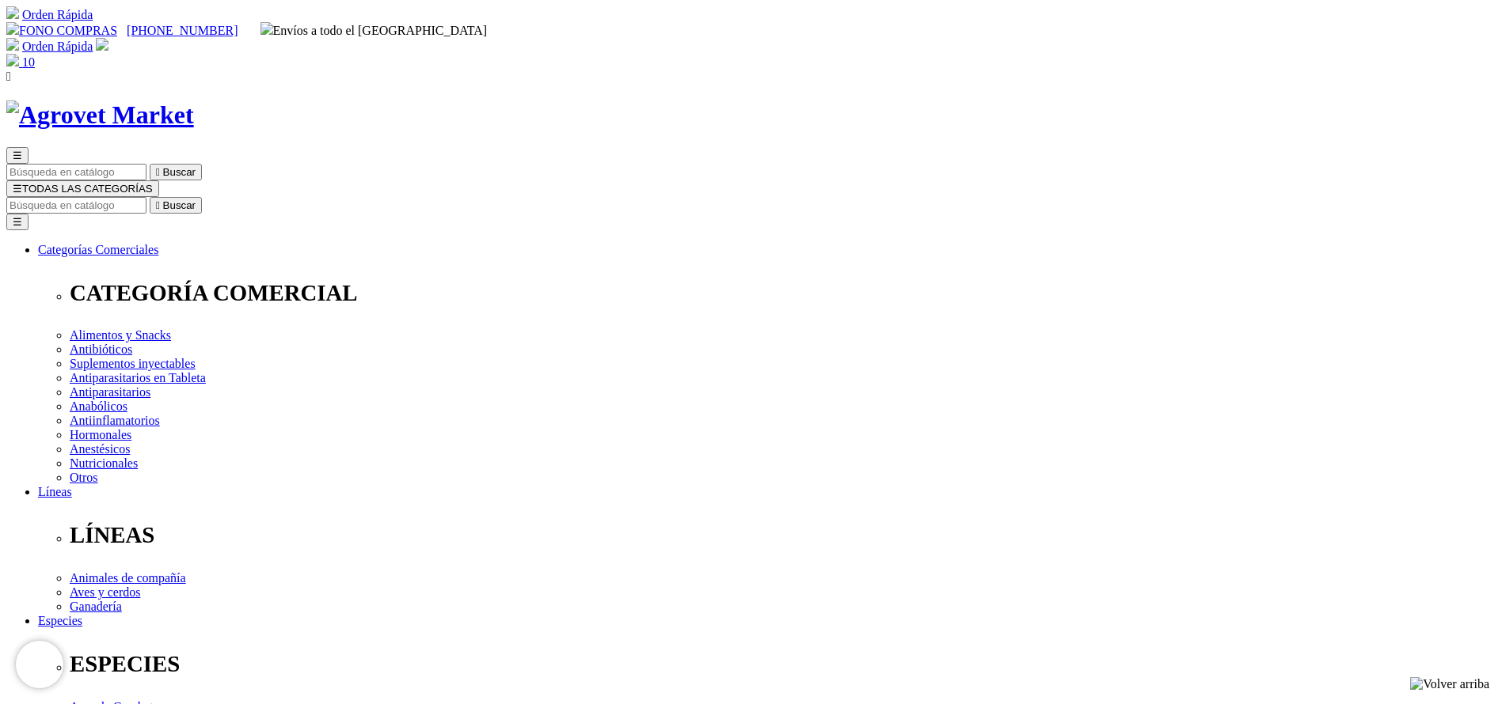
copy div "FH-10 Factor Hepático 10"
click at [146, 197] on input "Buscar" at bounding box center [76, 205] width 140 height 17
type input "ULTRA"
click at [150, 197] on button " Buscar" at bounding box center [176, 205] width 52 height 17
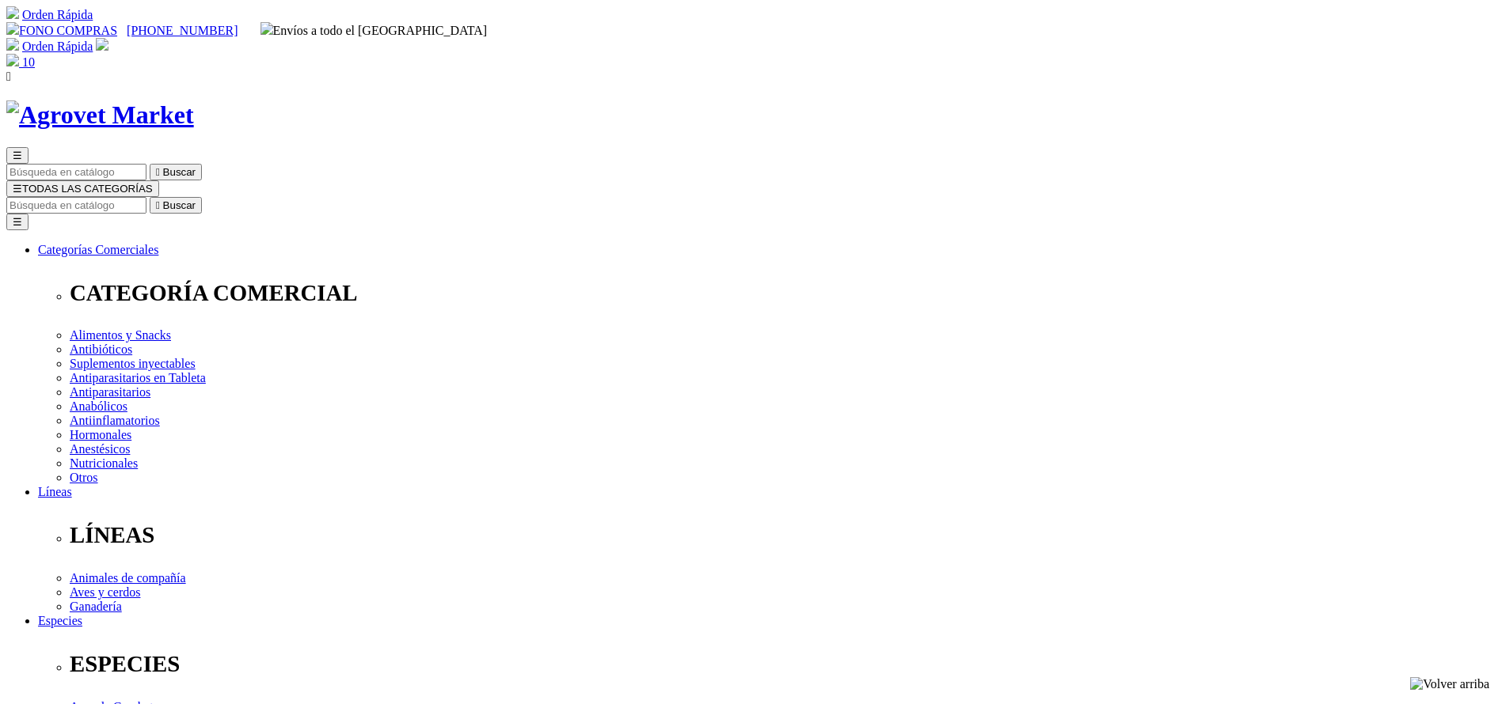
copy div "Ultrametrin® Pour On"
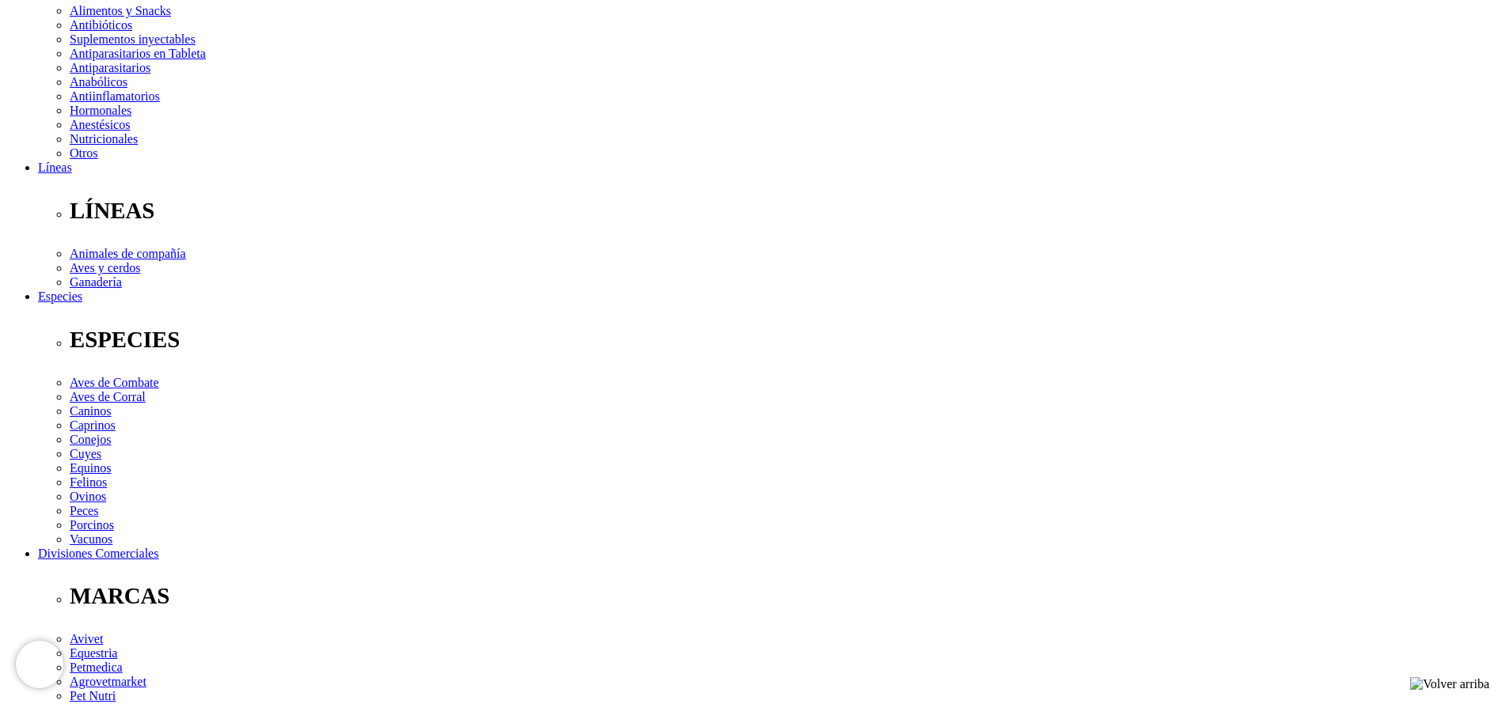
scroll to position [475, 0]
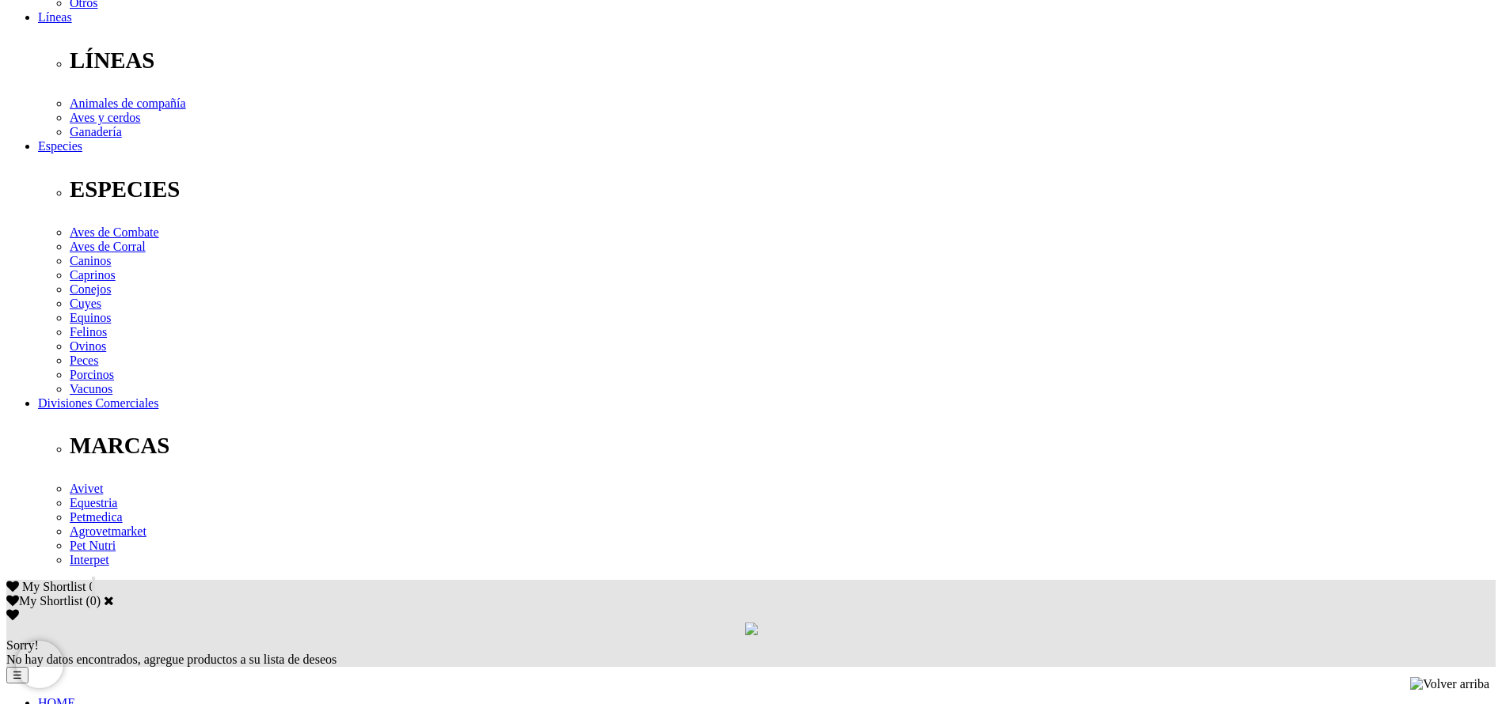
copy div "Para el control de moscas de los cuernos, mosca del establo, mosquitos, tábanos…"
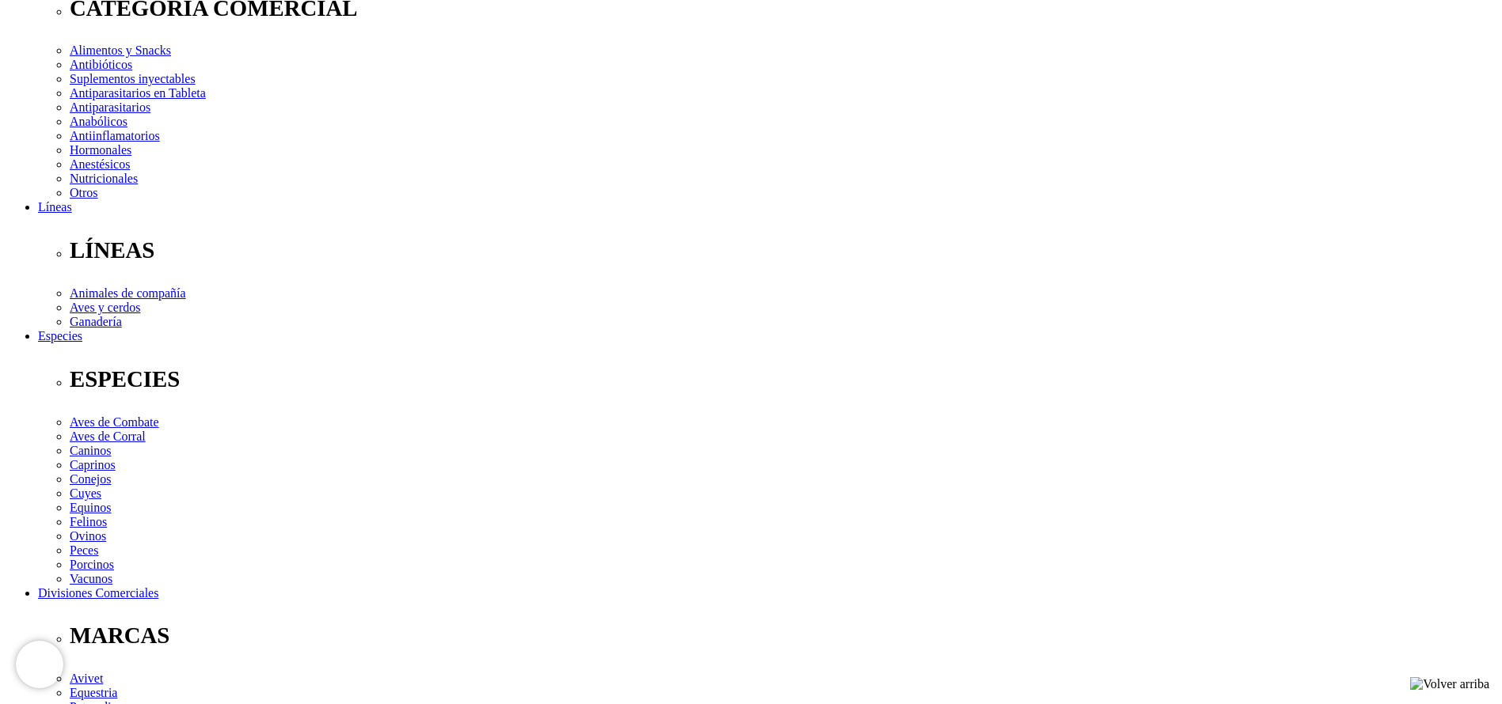
scroll to position [237, 0]
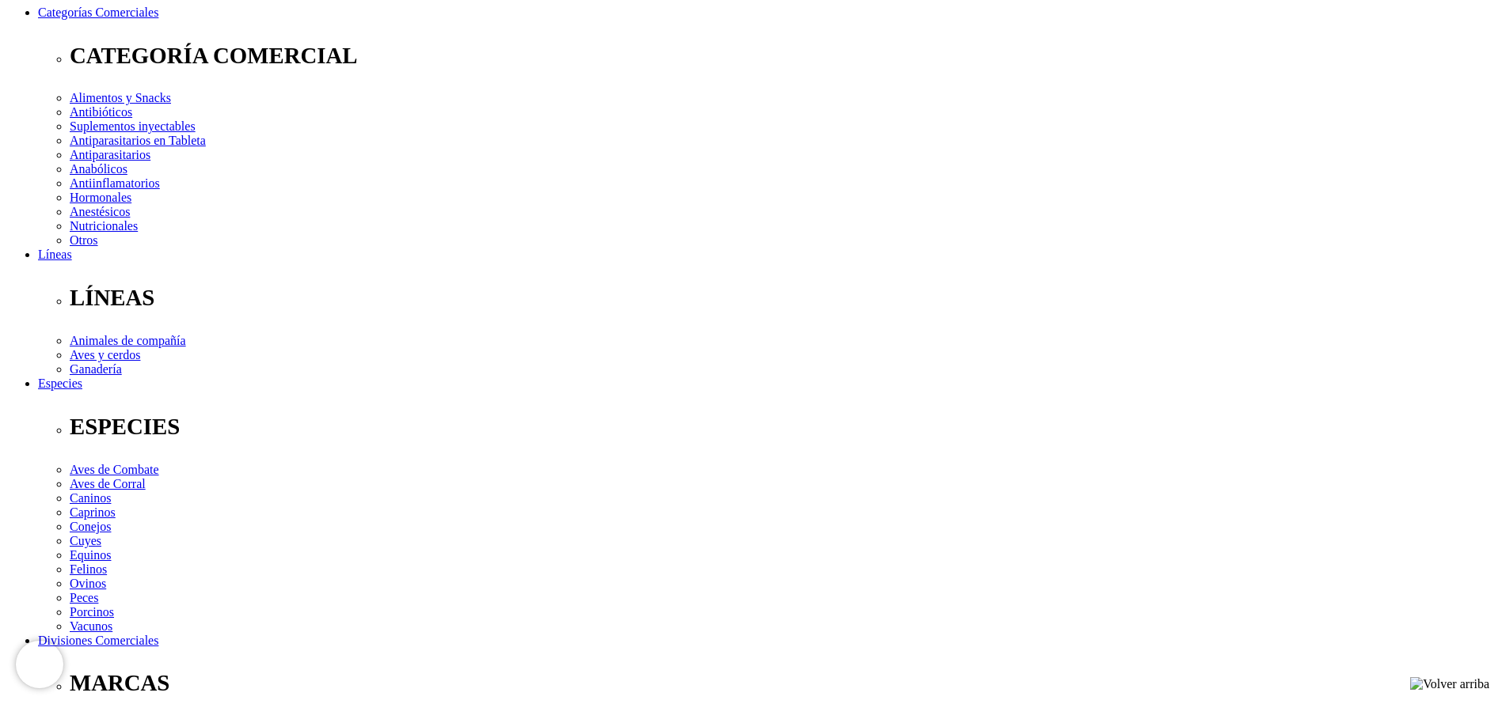
select select "36"
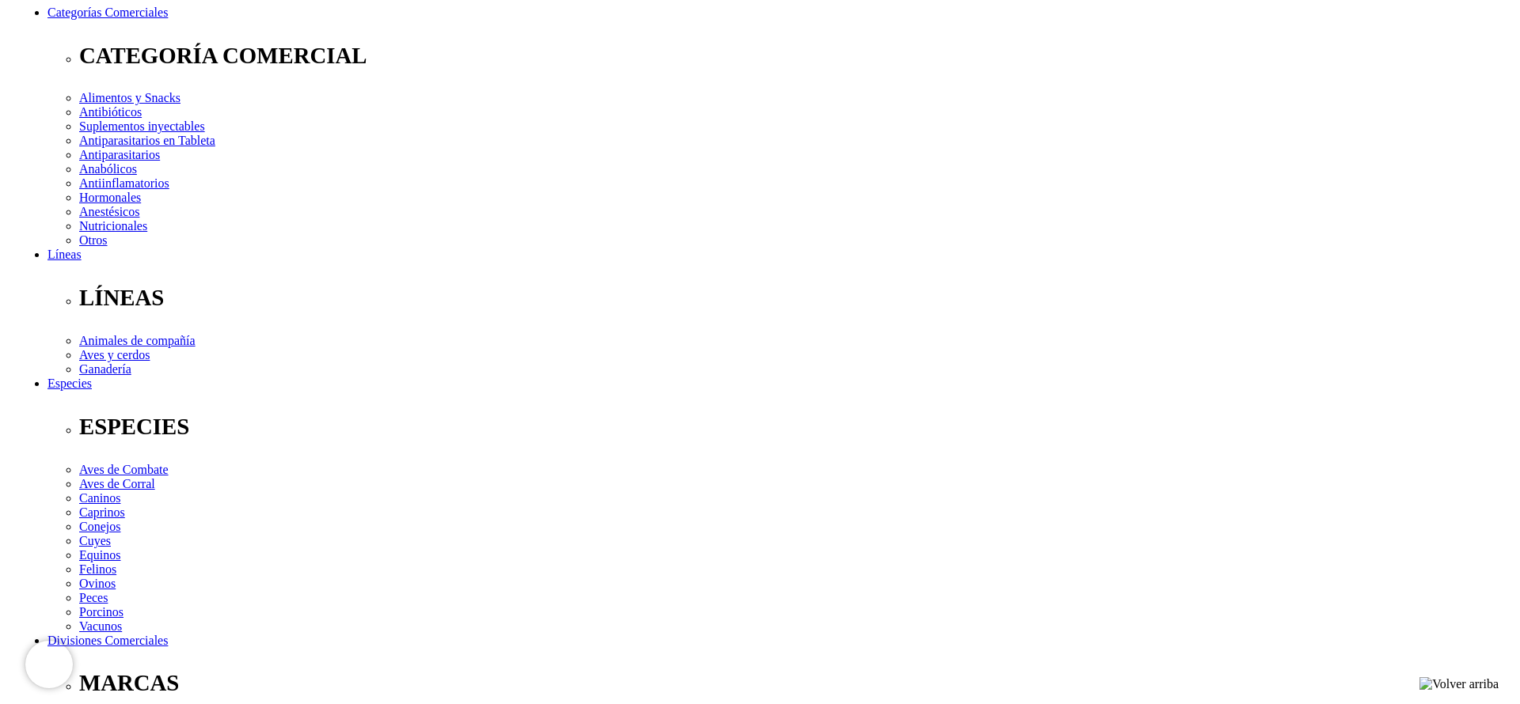
scroll to position [119, 0]
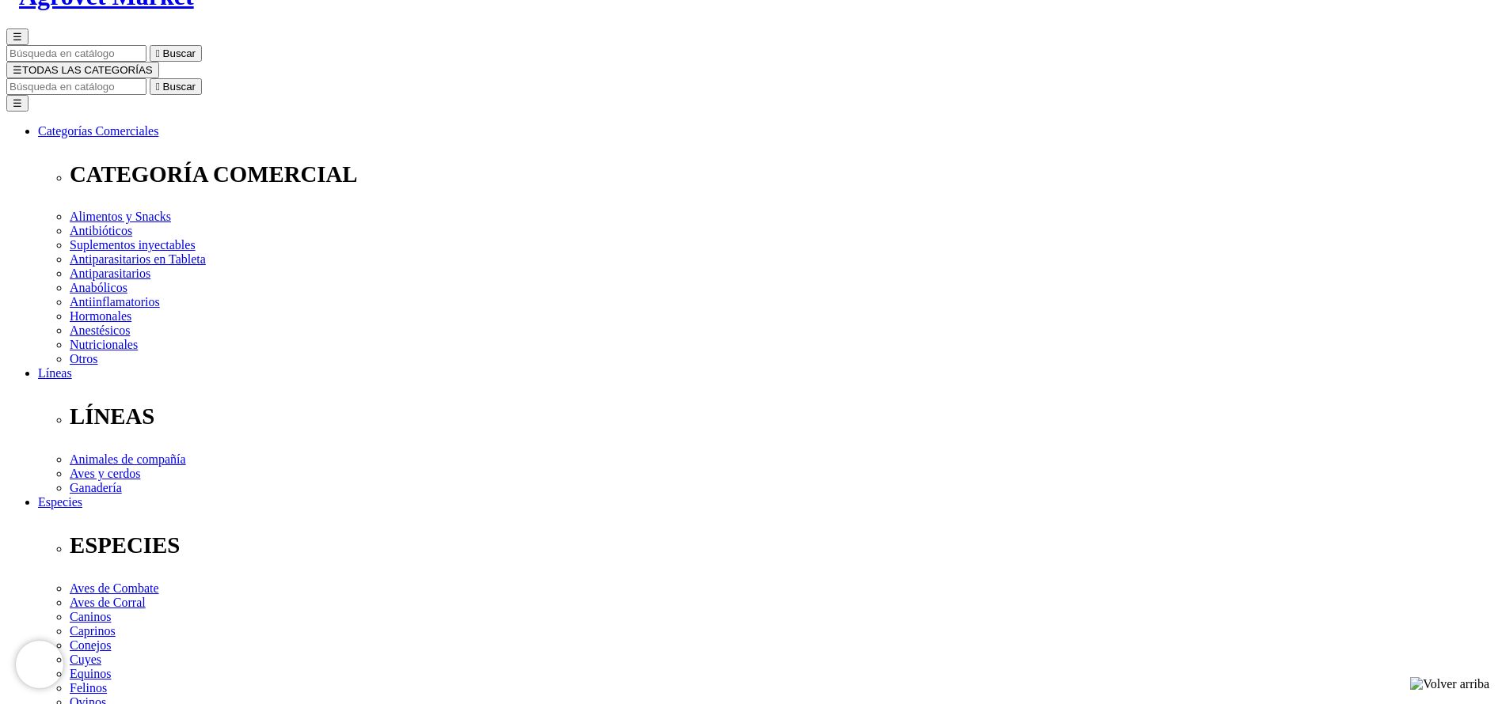
select select "36"
drag, startPoint x: 1186, startPoint y: 522, endPoint x: 1169, endPoint y: 519, distance: 16.8
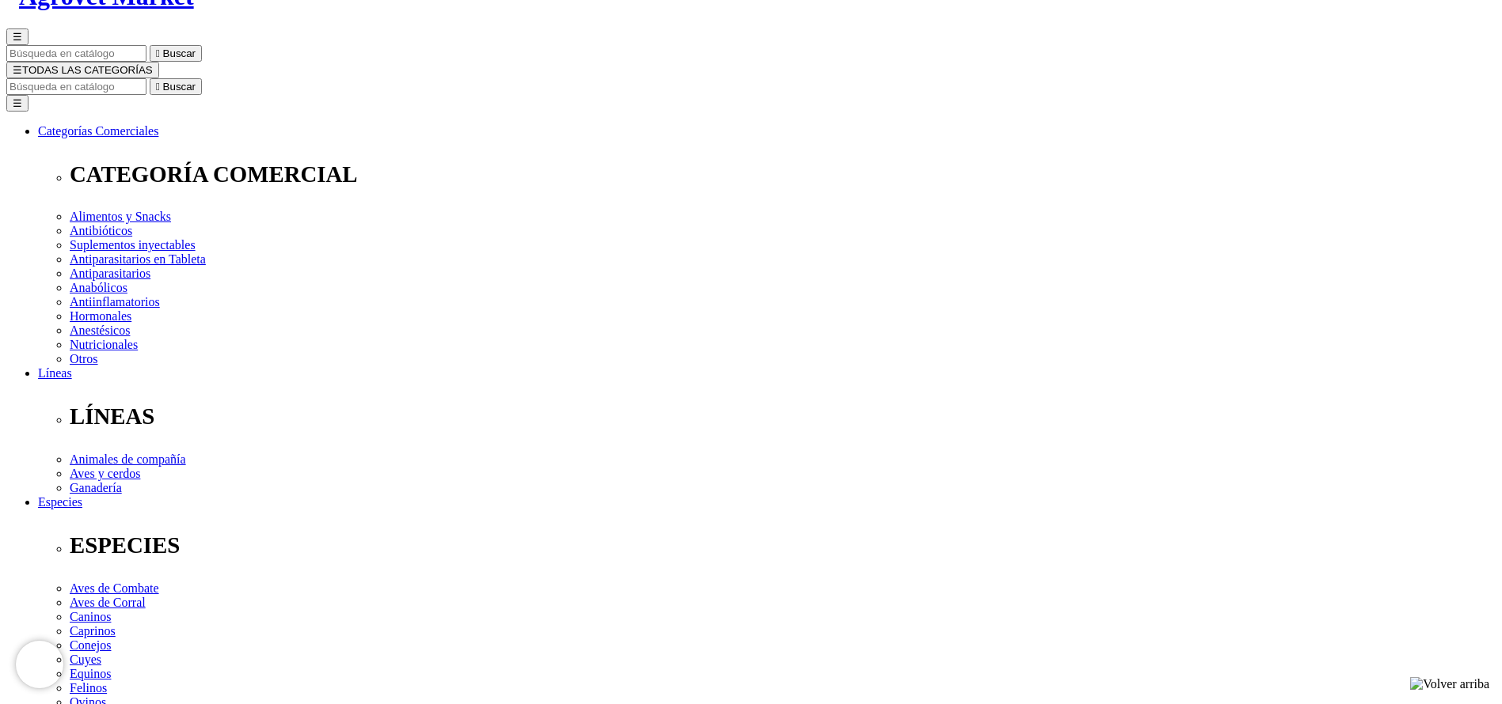
select select "5"
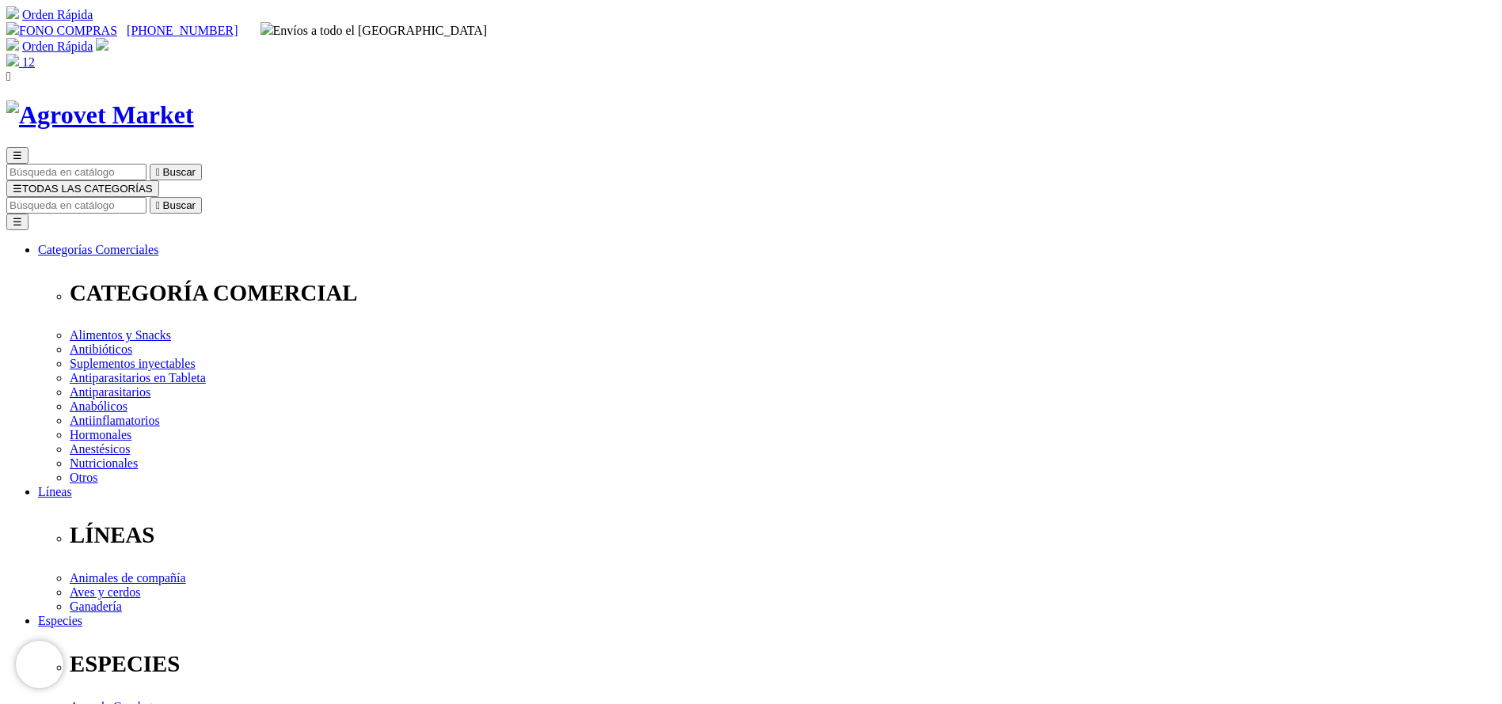
click at [146, 197] on input "Buscar" at bounding box center [76, 205] width 140 height 17
type input "coxu"
click at [150, 197] on button " Buscar" at bounding box center [176, 205] width 52 height 17
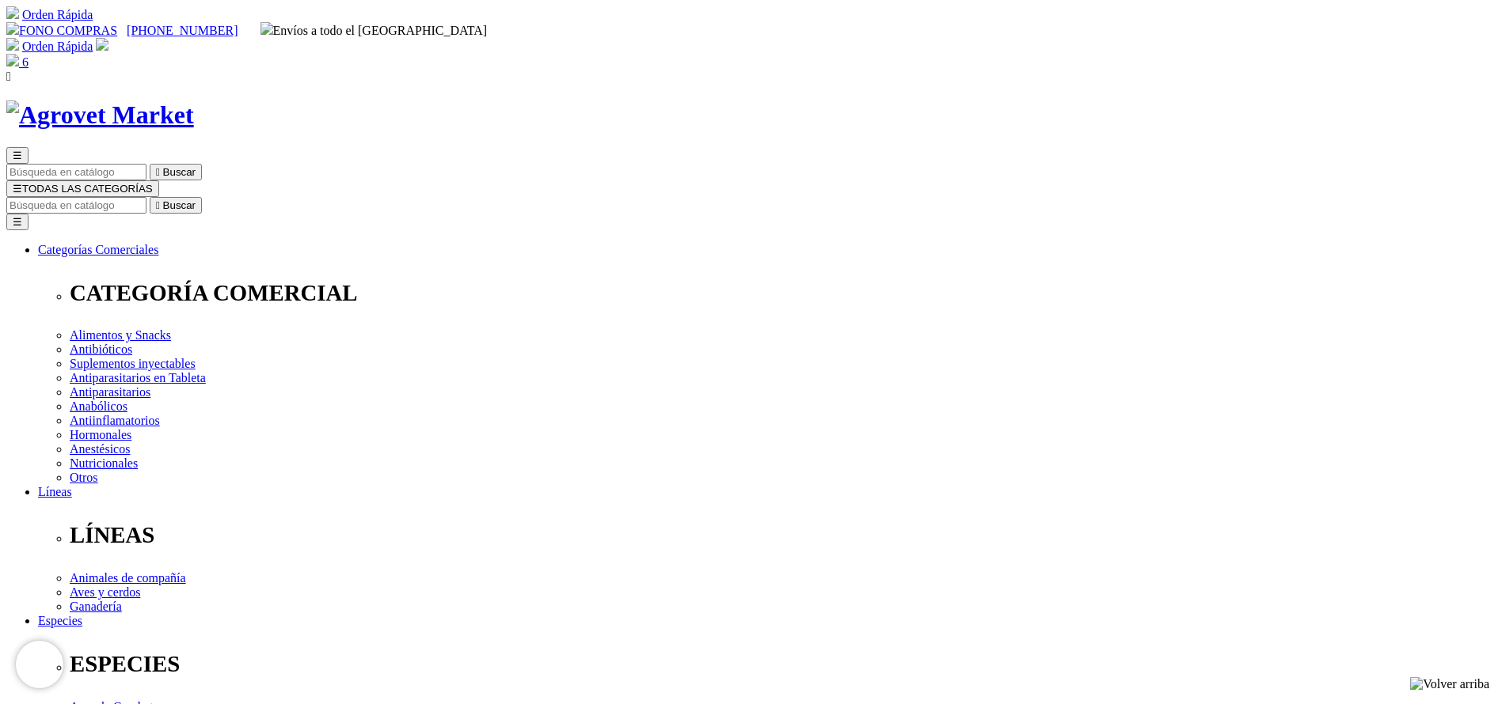
copy div "Coxuril T® 50 OS"
click at [146, 197] on input "Buscar" at bounding box center [76, 205] width 140 height 17
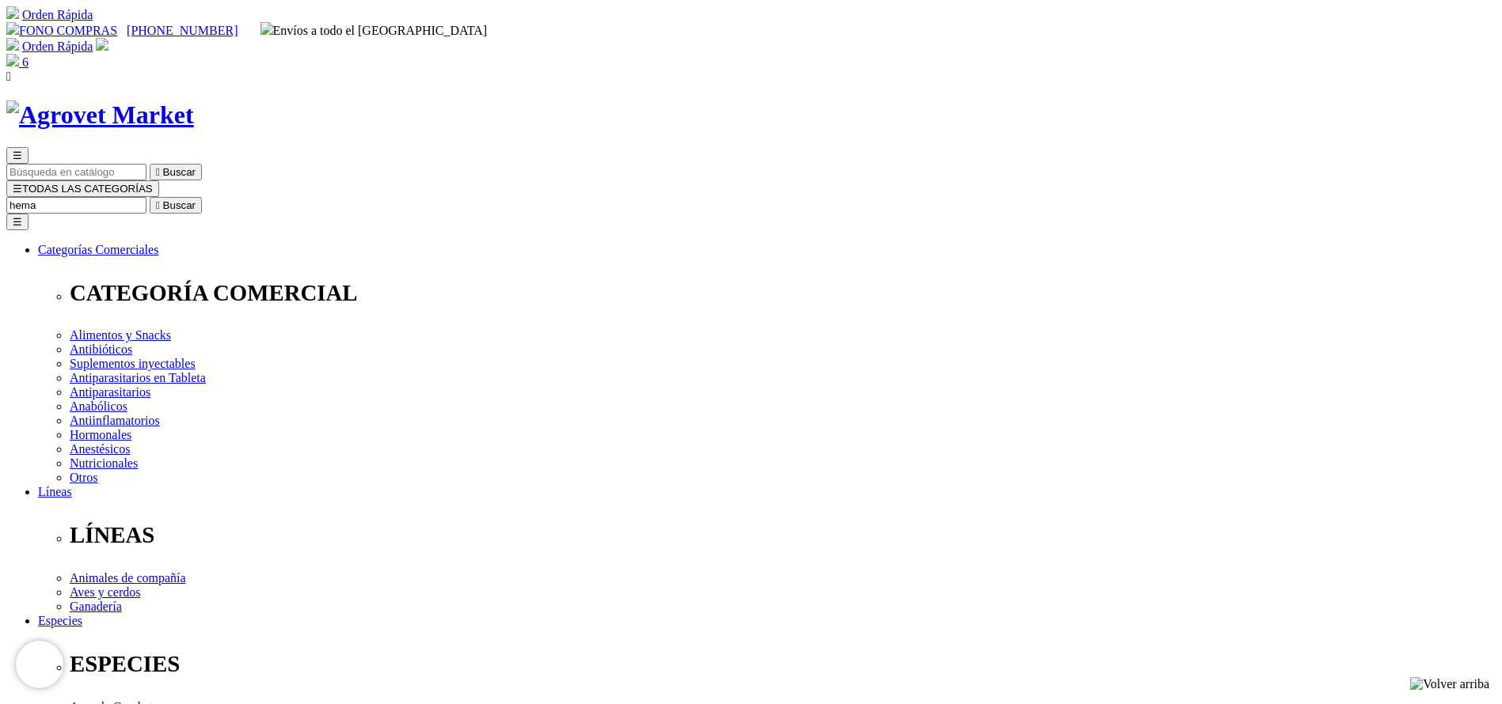
type input "hema"
click at [150, 197] on button " Buscar" at bounding box center [176, 205] width 52 height 17
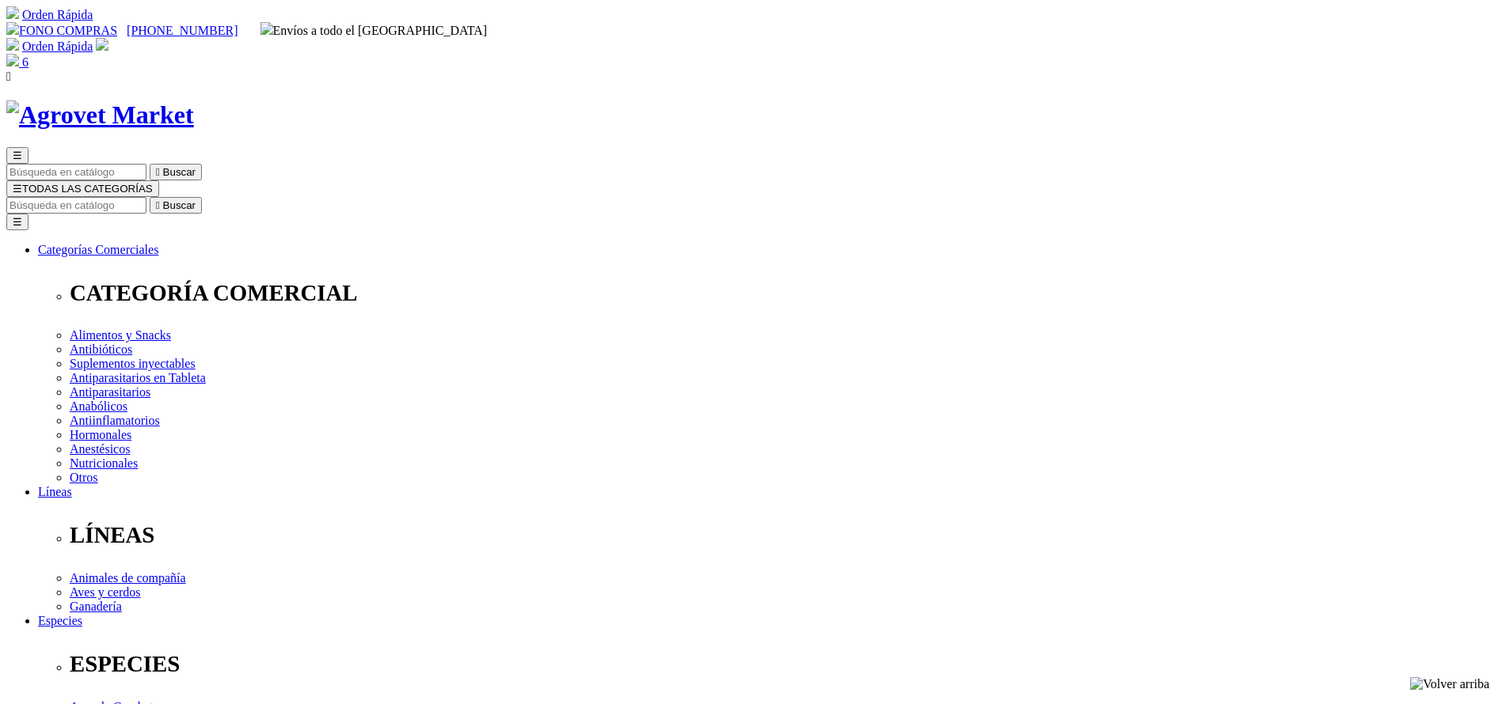
copy div "Hematofos B12®"
click at [146, 197] on input "Buscar" at bounding box center [76, 205] width 140 height 17
type input "alicuya"
click at [240, 197] on button " Buscar" at bounding box center [266, 205] width 52 height 17
click at [146, 197] on input "alicuya" at bounding box center [76, 205] width 140 height 17
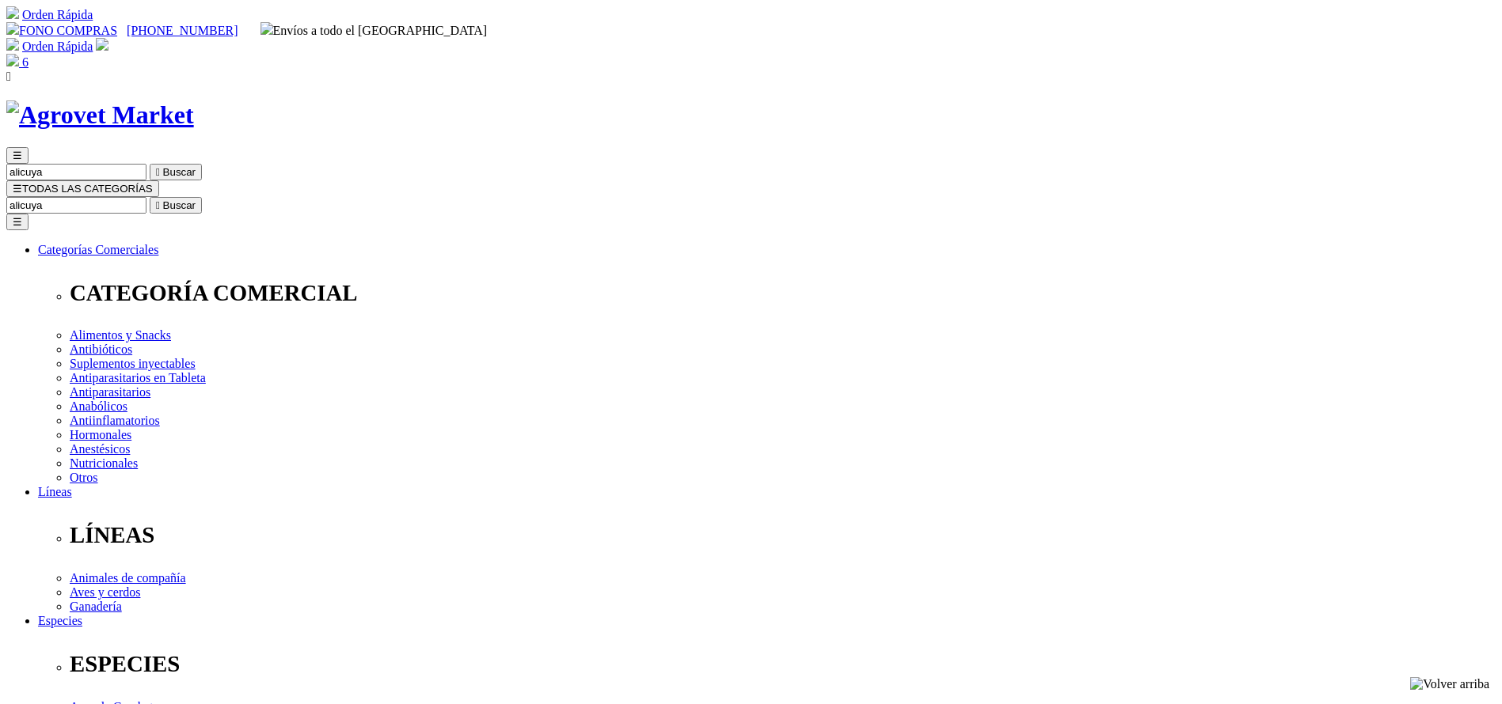
click at [146, 197] on input "alicuya" at bounding box center [76, 205] width 140 height 17
type input "[MEDICAL_DATA]"
click at [150, 197] on button " Buscar" at bounding box center [176, 205] width 52 height 17
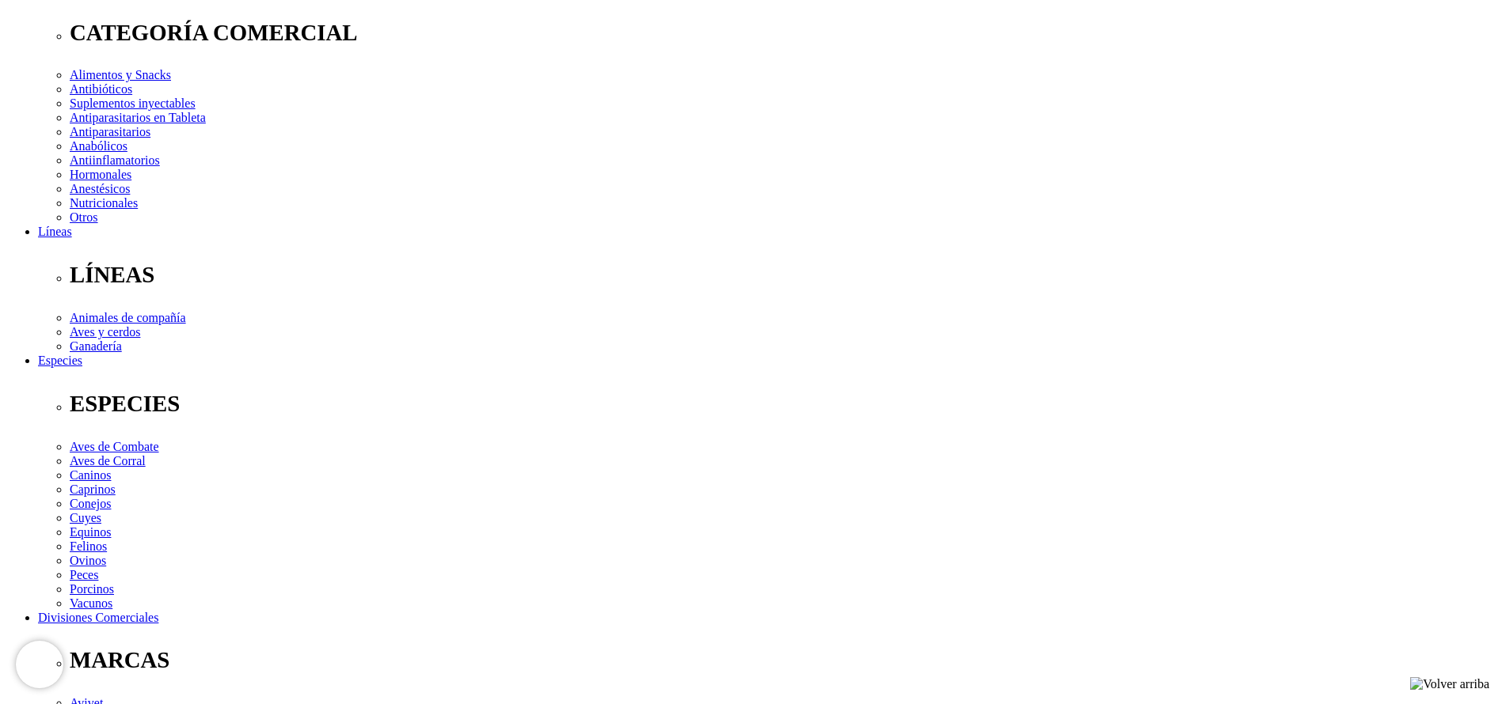
scroll to position [475, 0]
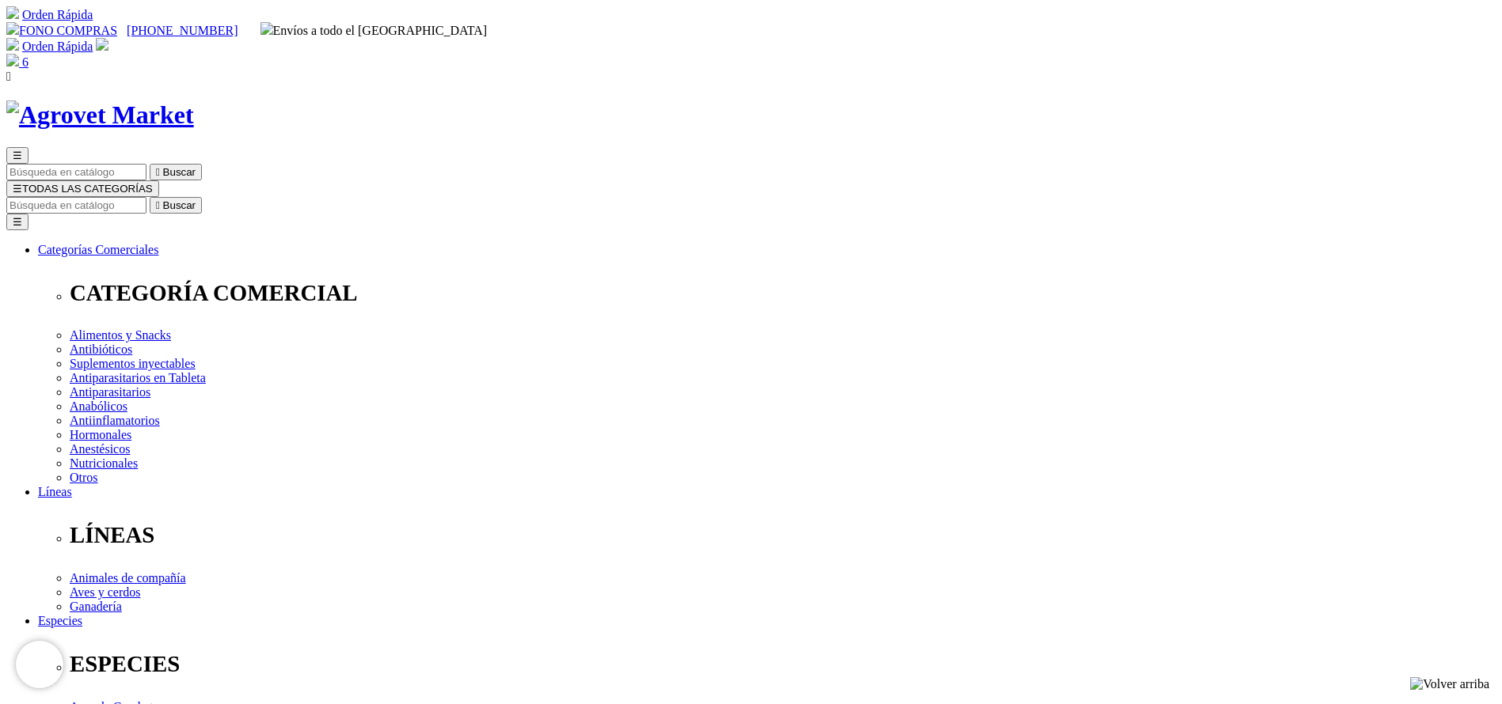
copy div "Nitronix® 34"
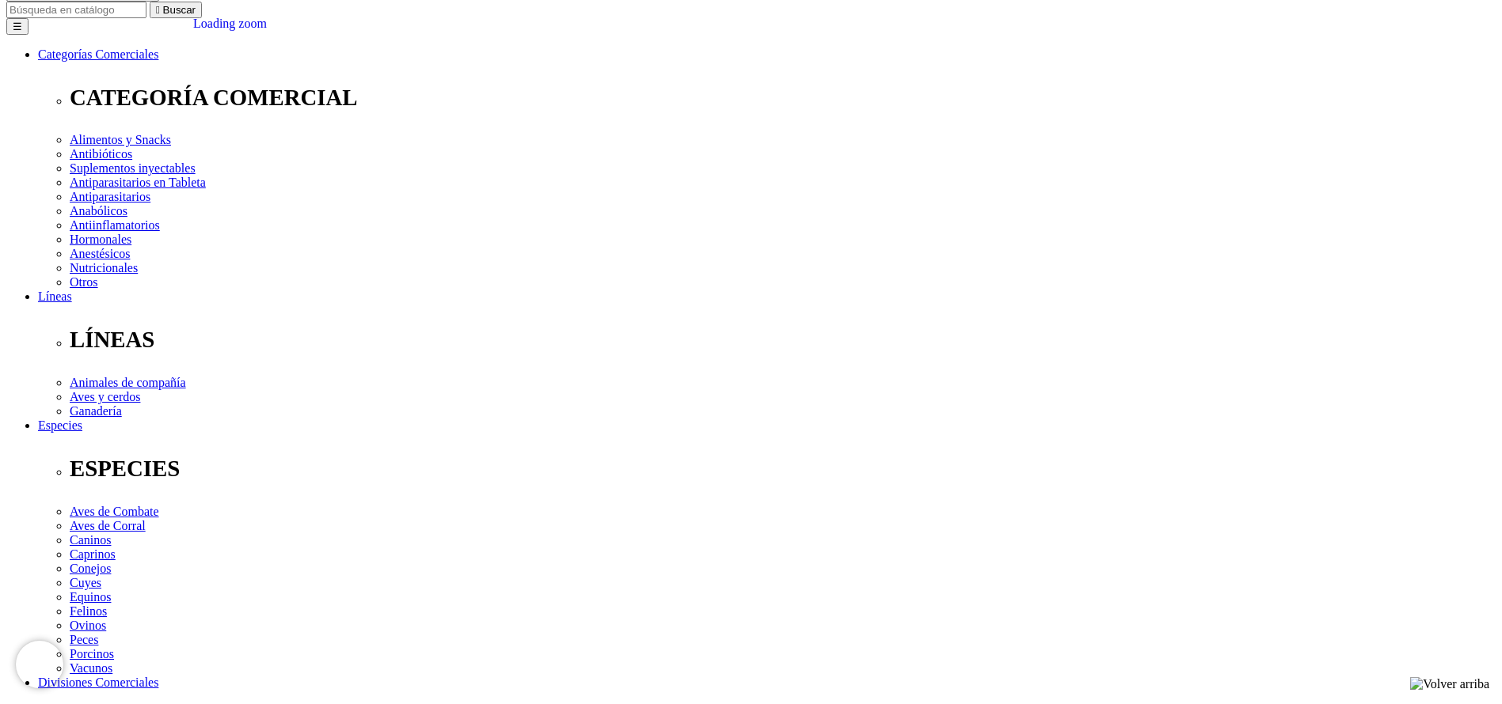
scroll to position [356, 0]
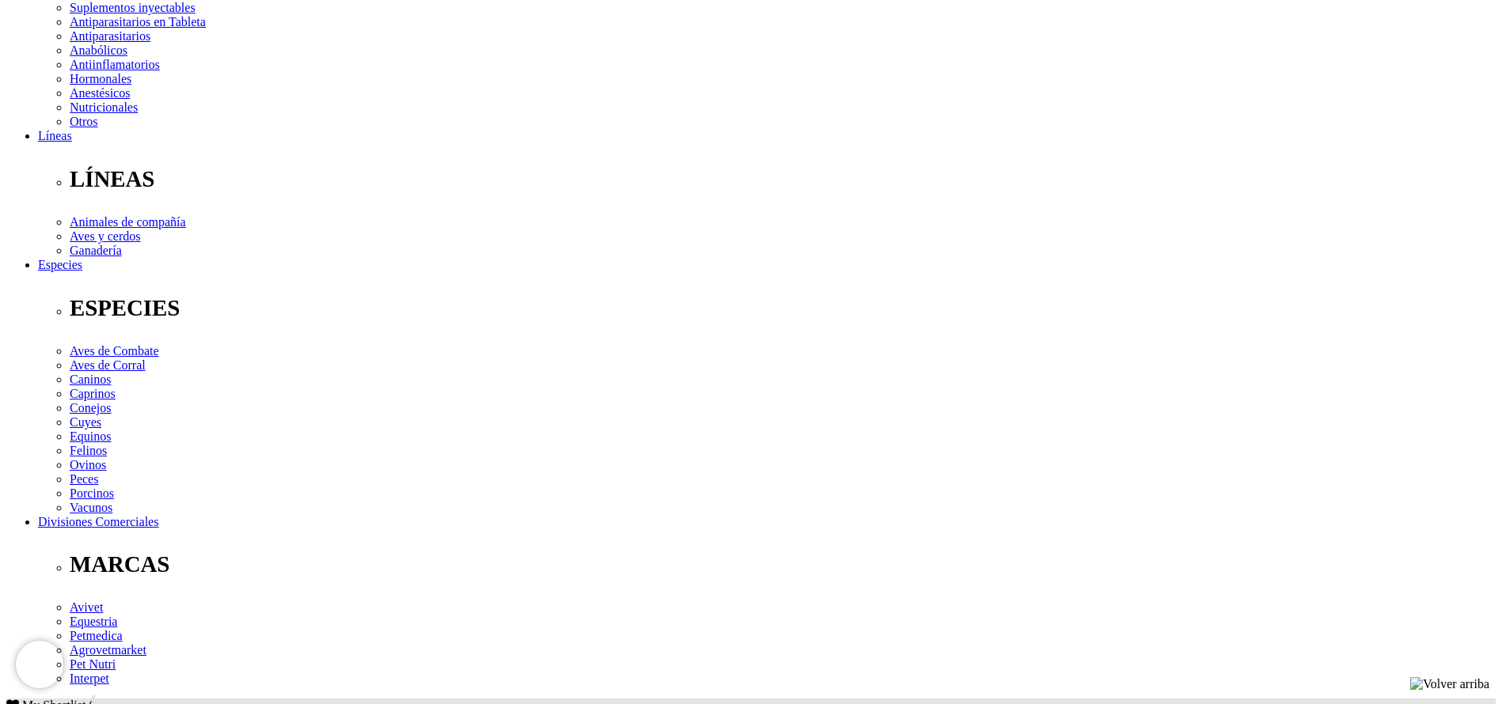
copy div "Lore ip dolorsitame, consect a elitseddoe te incididuntu laboreet (doloremagn a…"
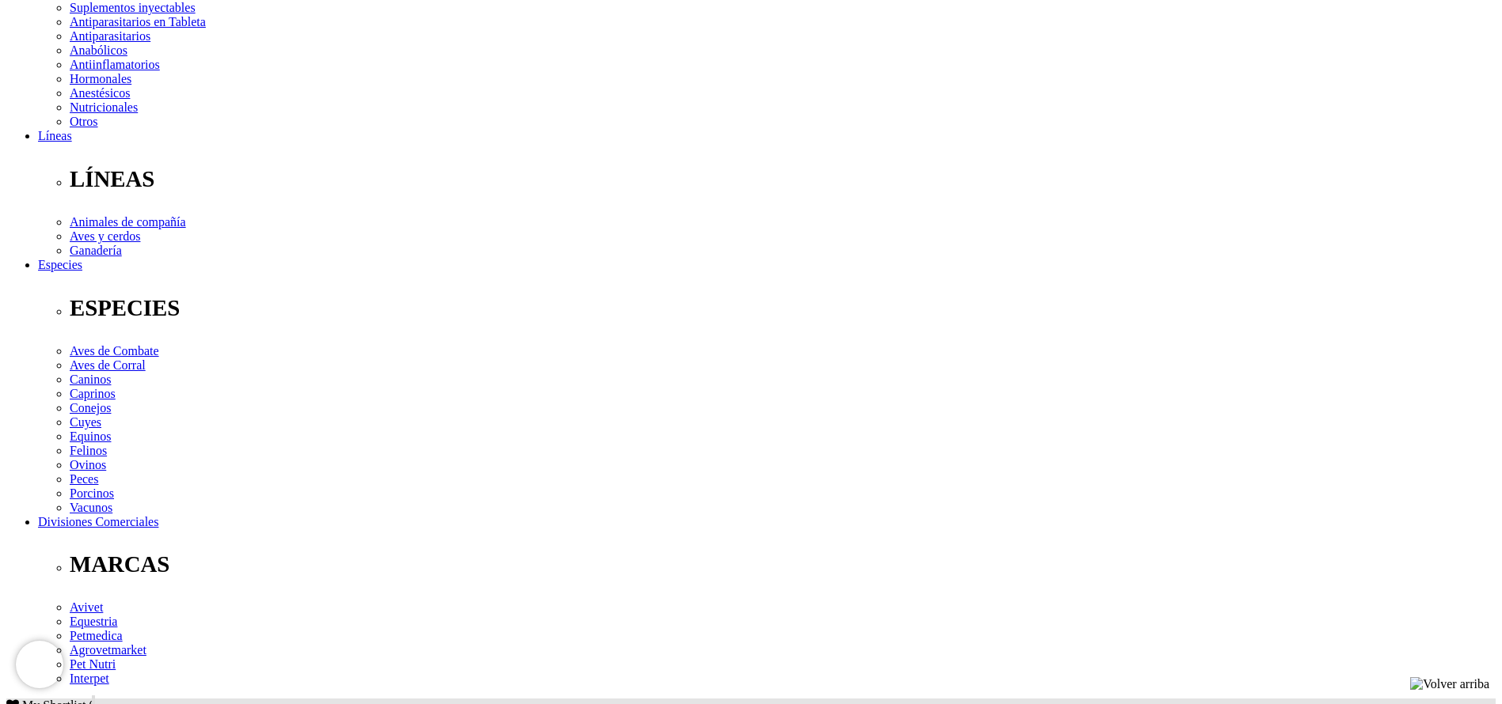
scroll to position [237, 0]
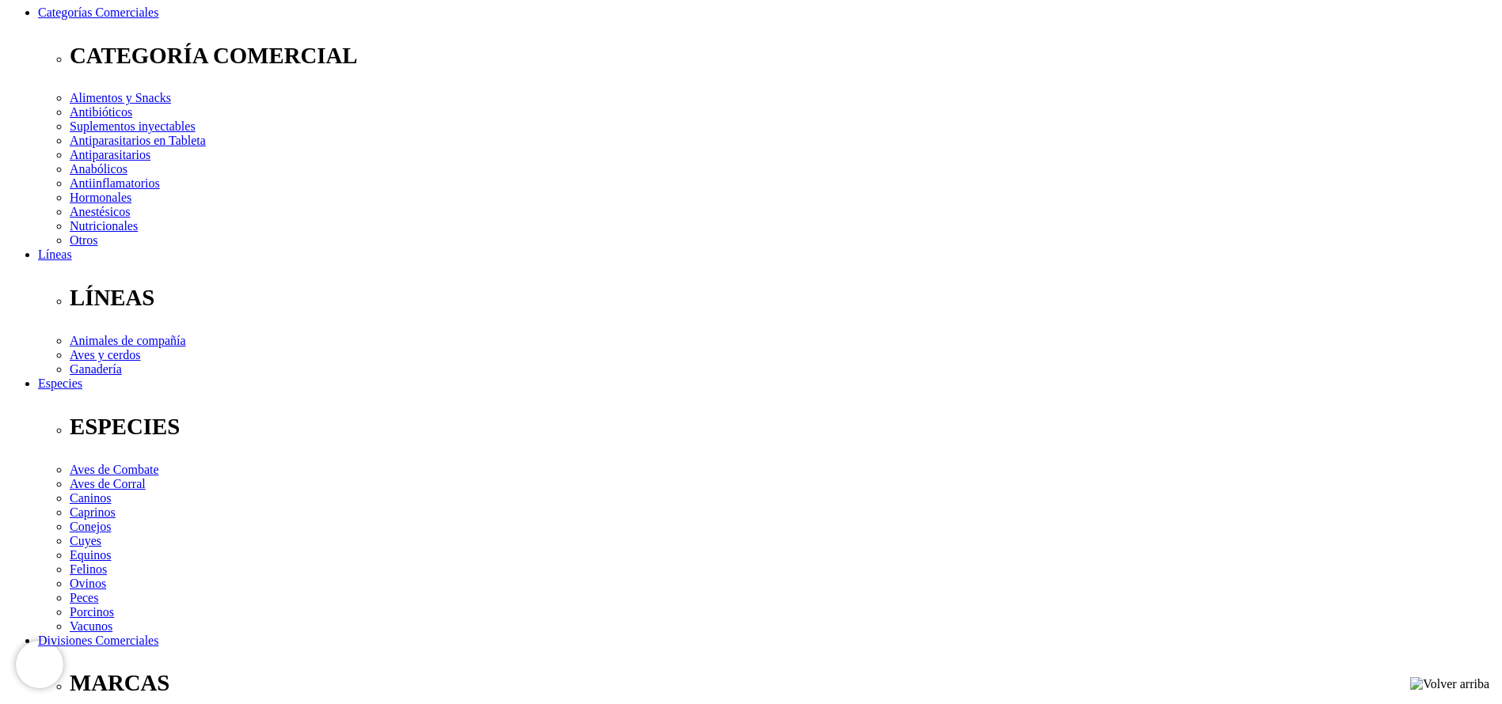
select select "2"
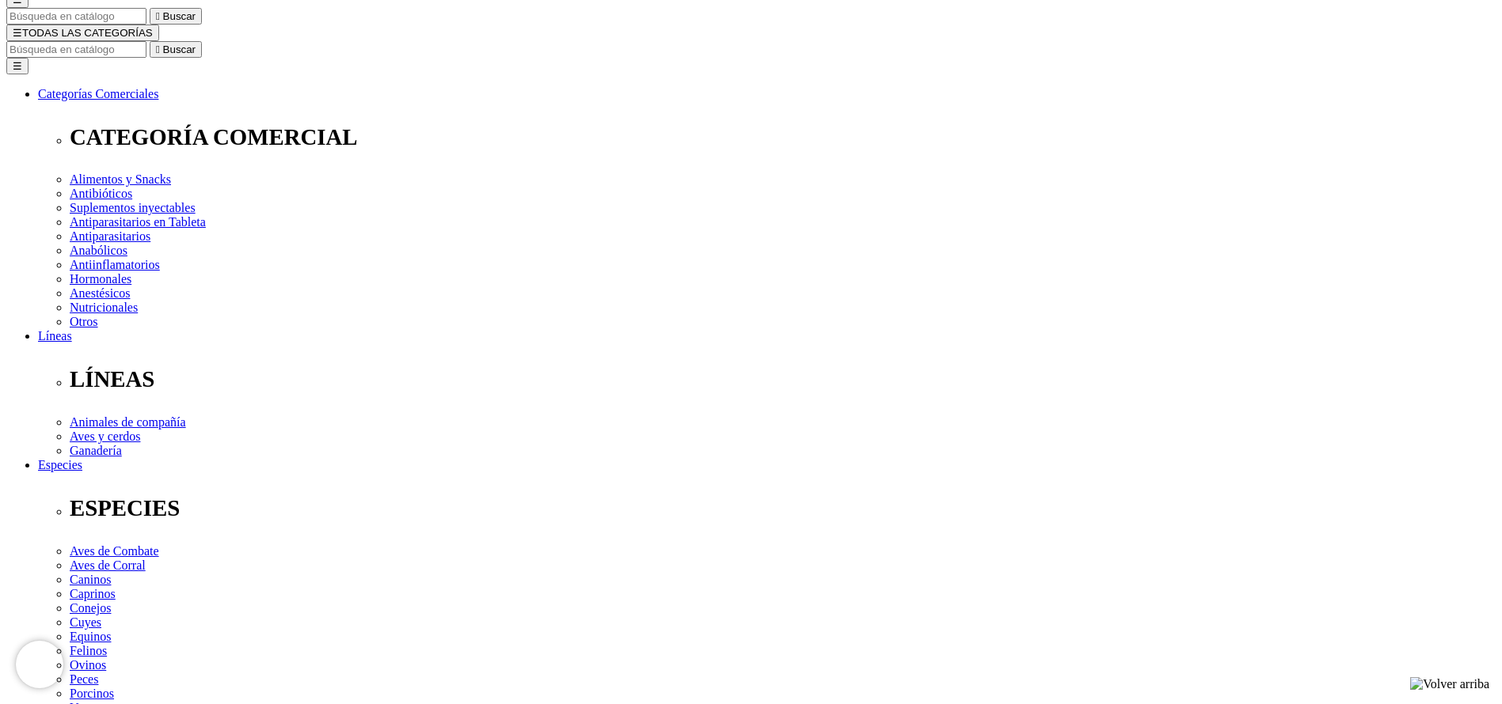
scroll to position [119, 0]
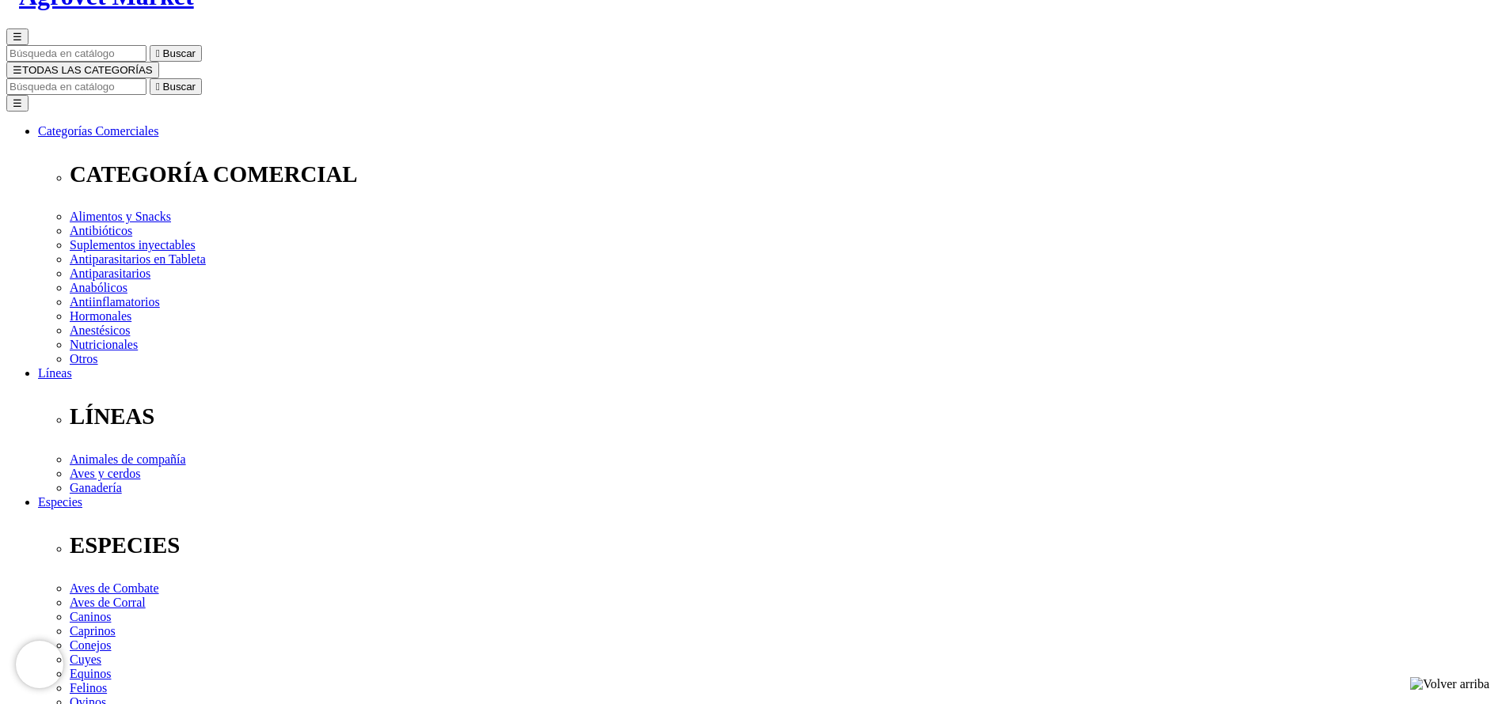
copy h1 "Nitronix"
